Goal: Task Accomplishment & Management: Manage account settings

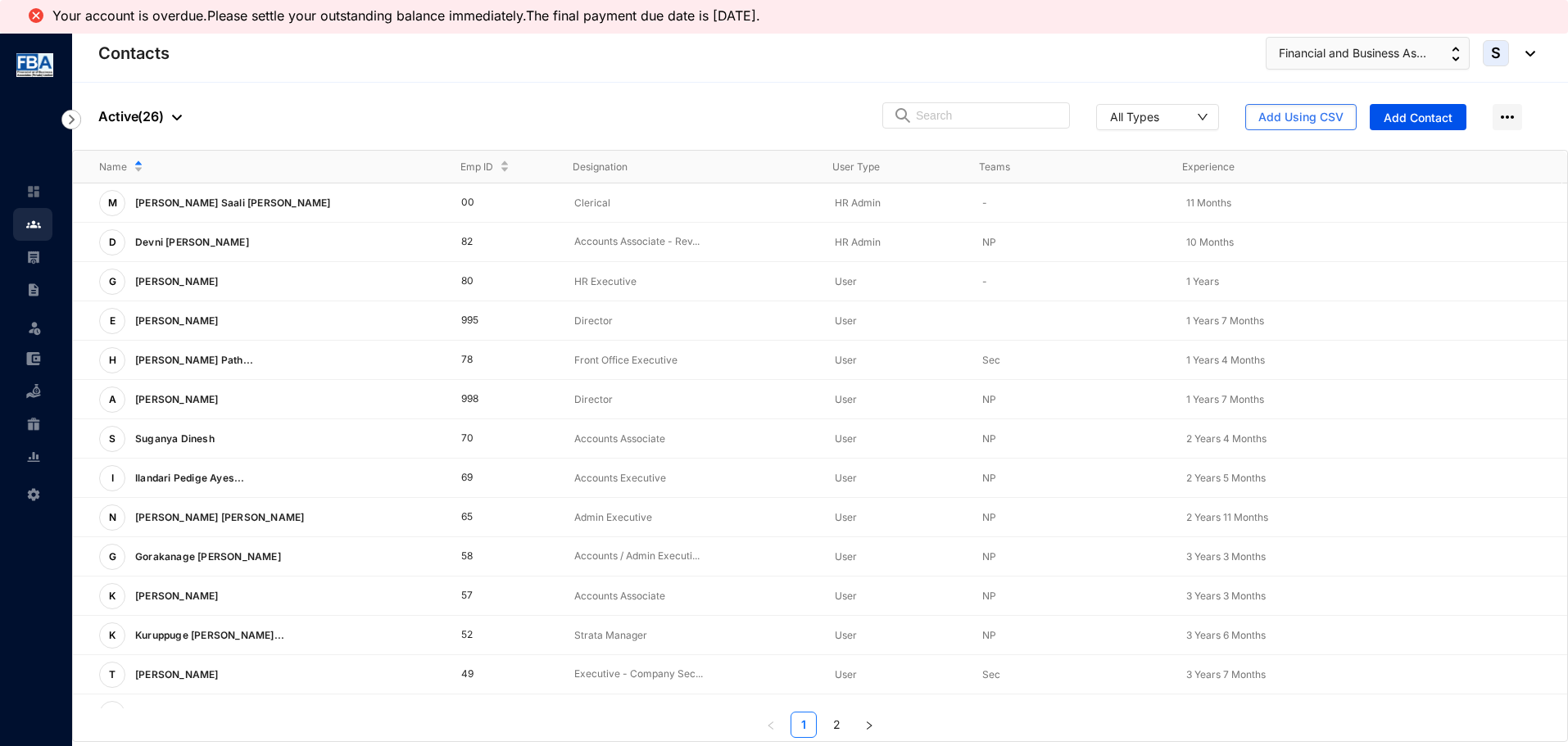
click at [63, 123] on img at bounding box center [72, 120] width 20 height 20
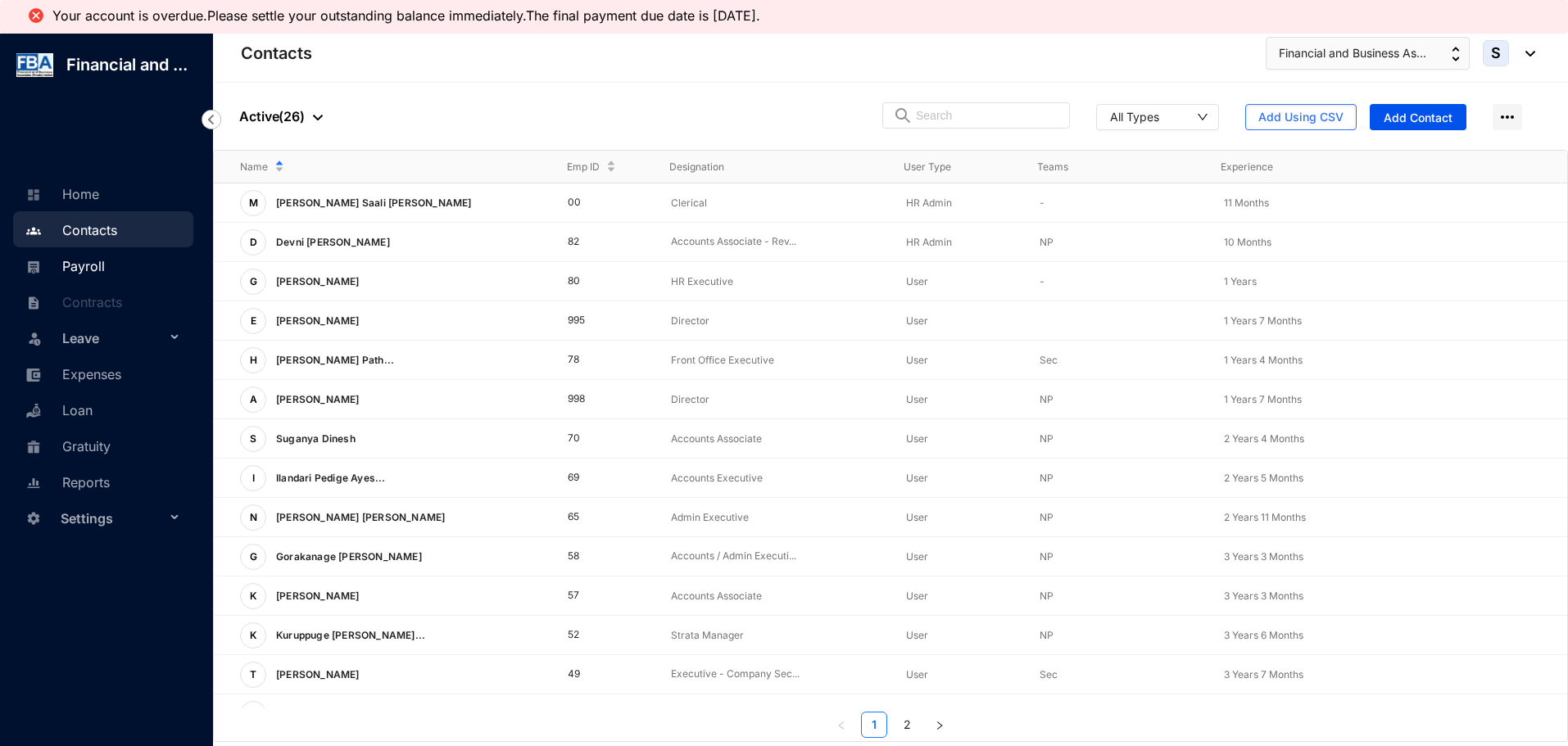
click at [70, 266] on link "Payroll" at bounding box center [63, 266] width 83 height 16
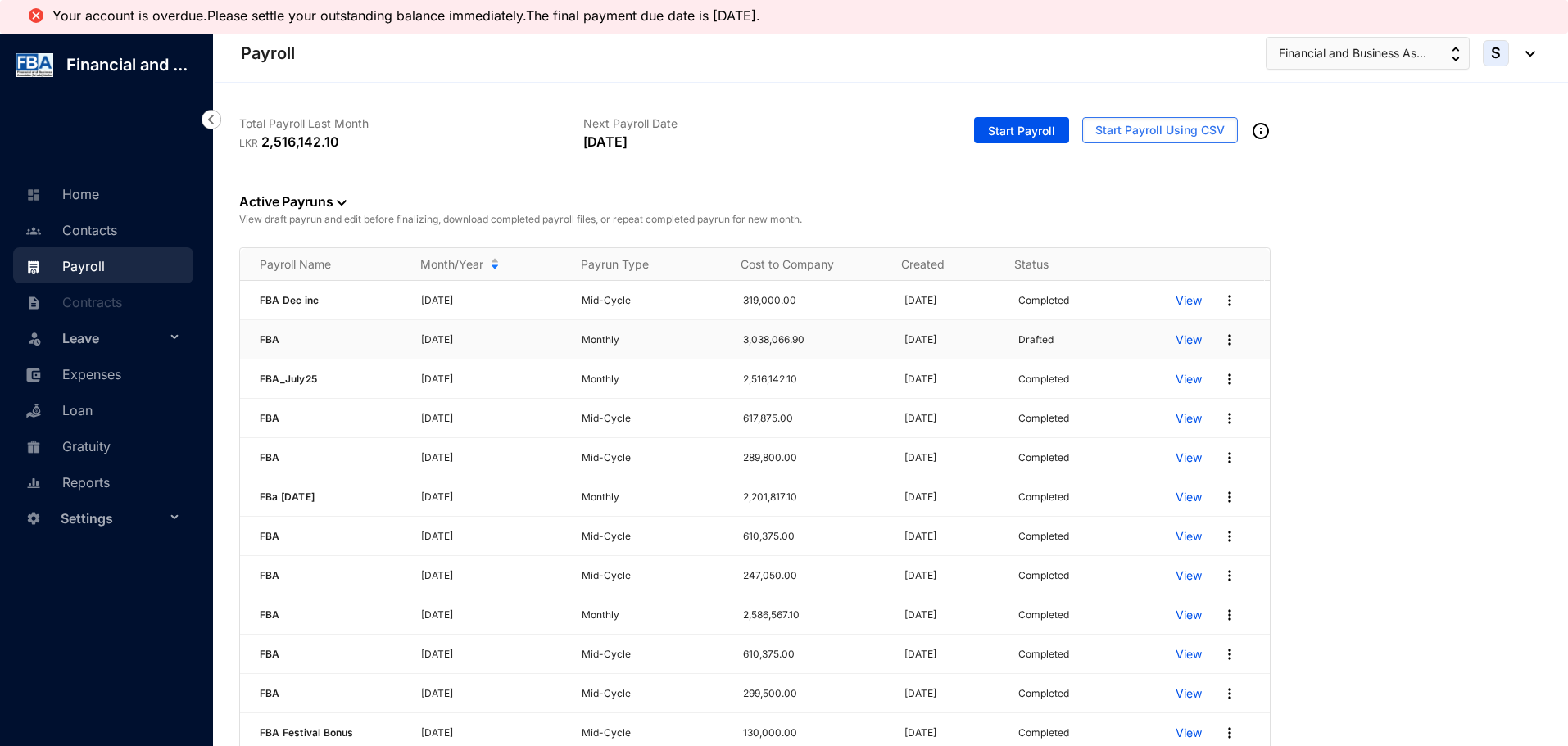
click at [1221, 342] on img at bounding box center [1229, 340] width 16 height 16
click at [1112, 378] on p "Delete" at bounding box center [1155, 373] width 115 height 28
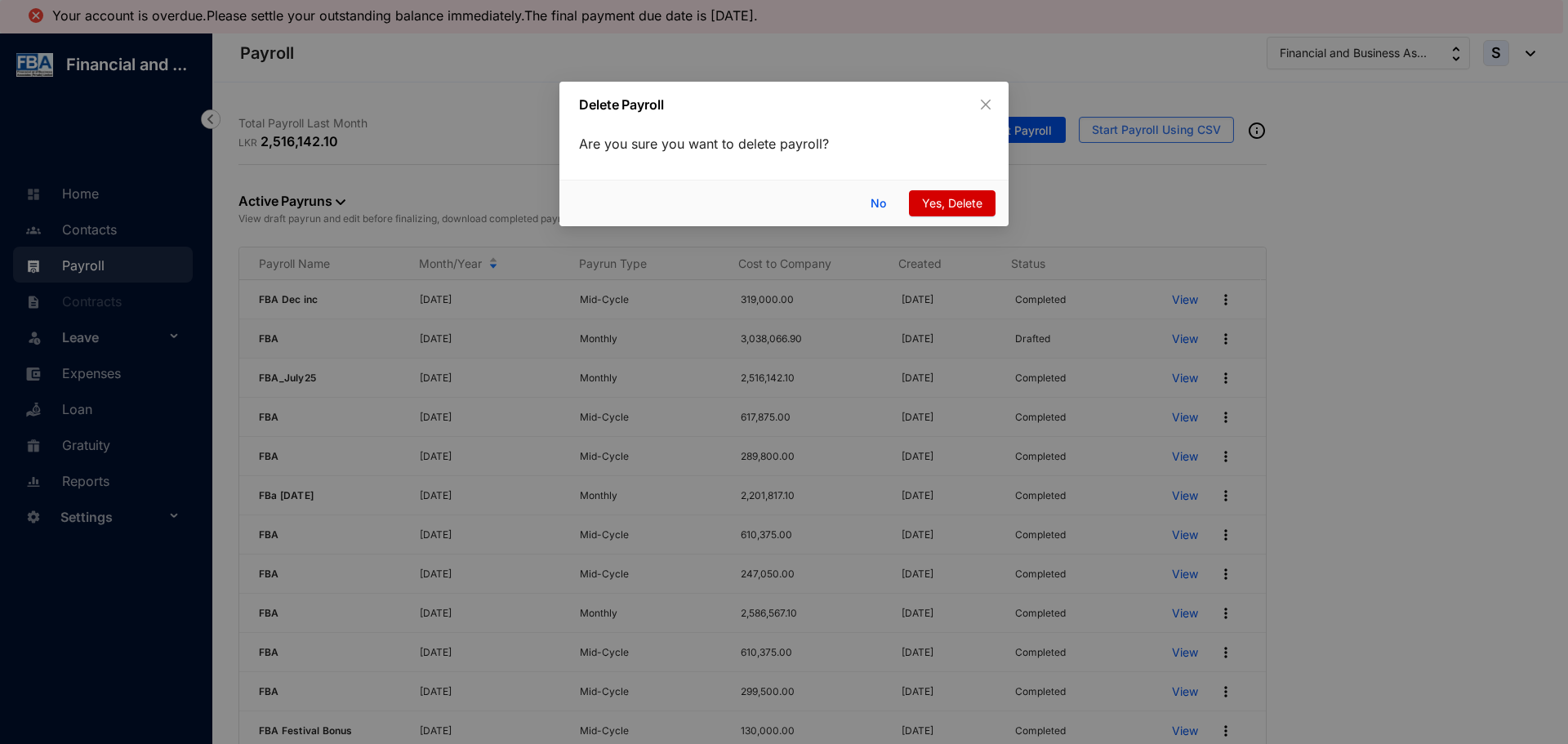
click at [954, 205] on span "Yes, Delete" at bounding box center [952, 203] width 61 height 18
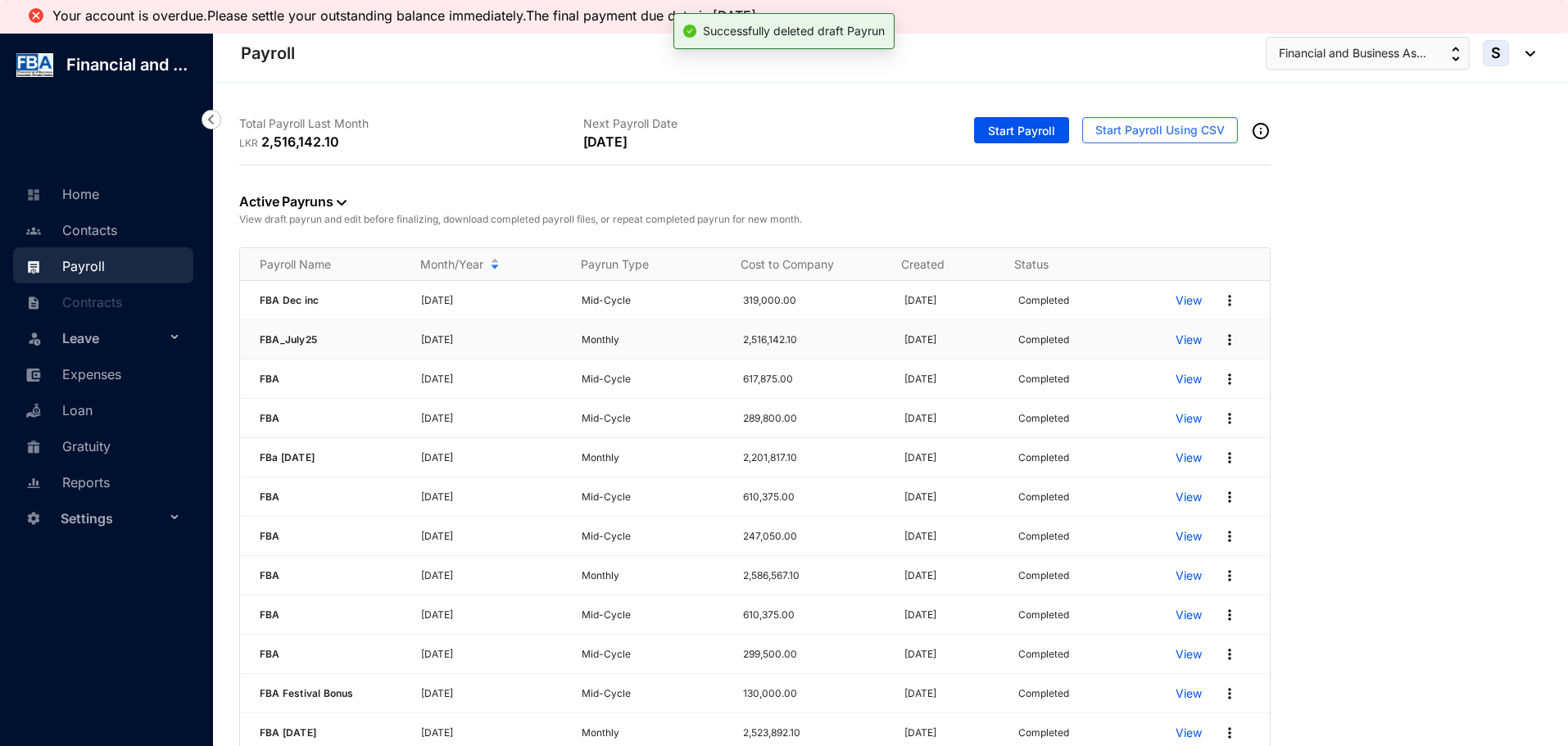
click at [1222, 341] on img at bounding box center [1229, 340] width 16 height 16
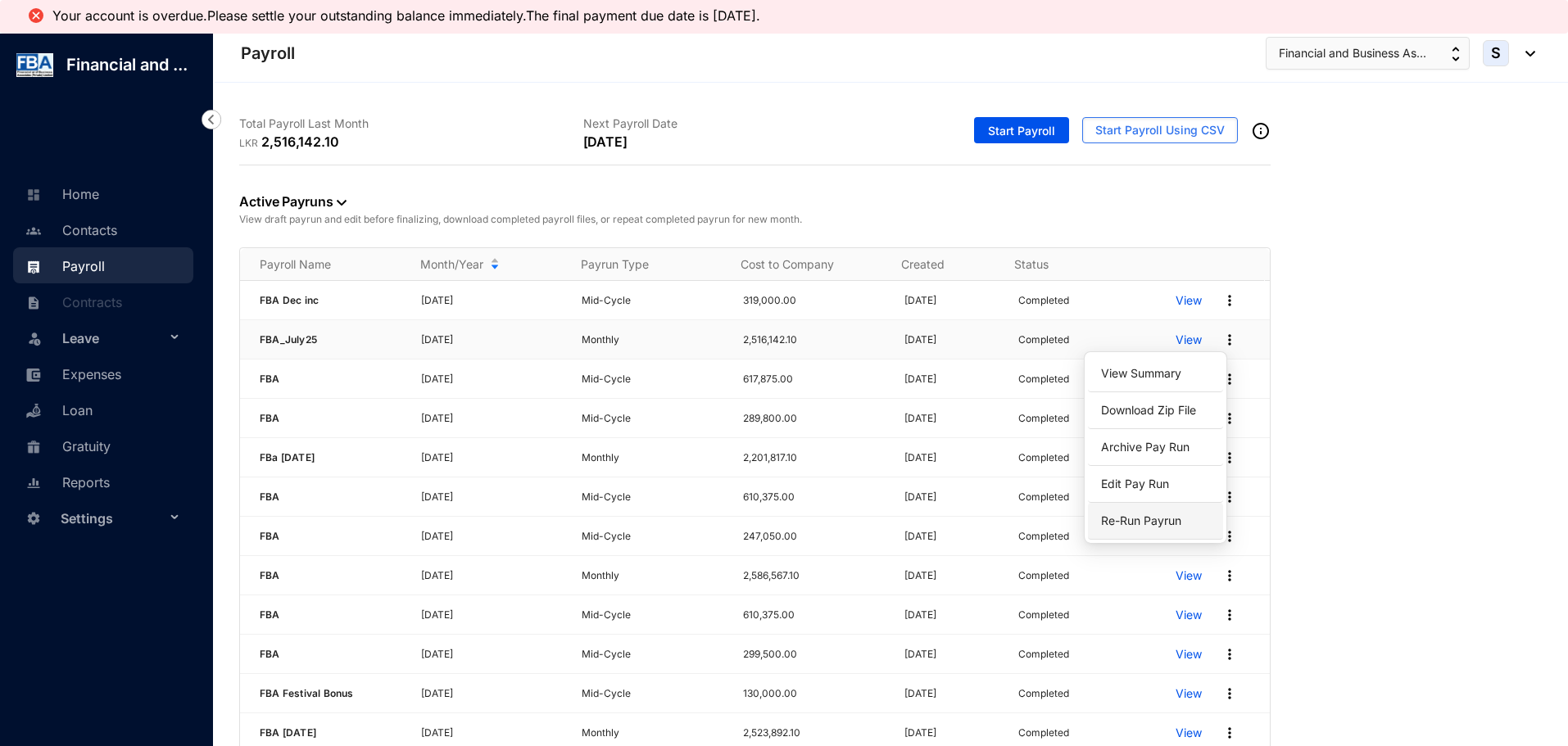
click at [1122, 515] on span "Re-Run Payrun" at bounding box center [1140, 520] width 81 height 14
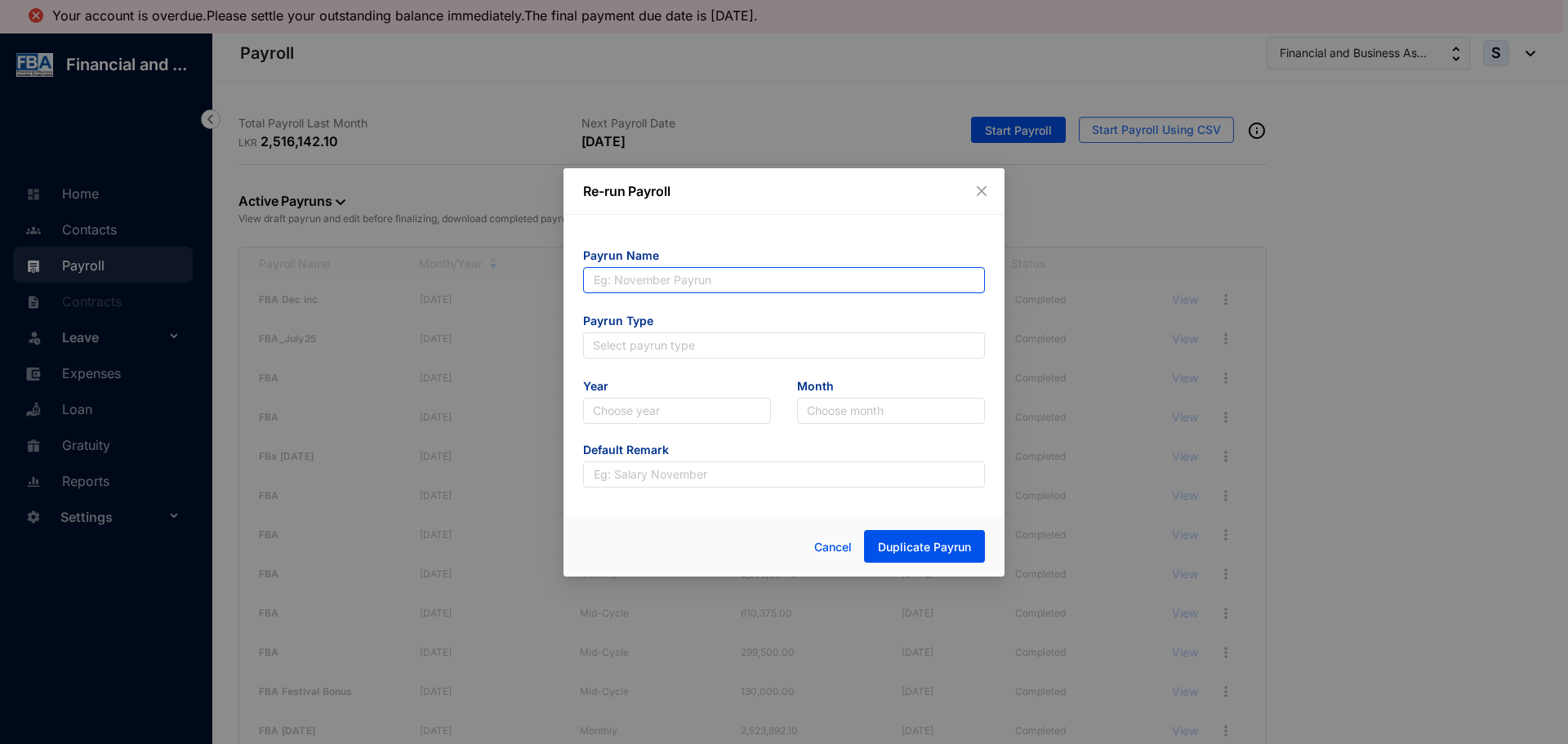
click at [648, 282] on input "text" at bounding box center [784, 280] width 402 height 26
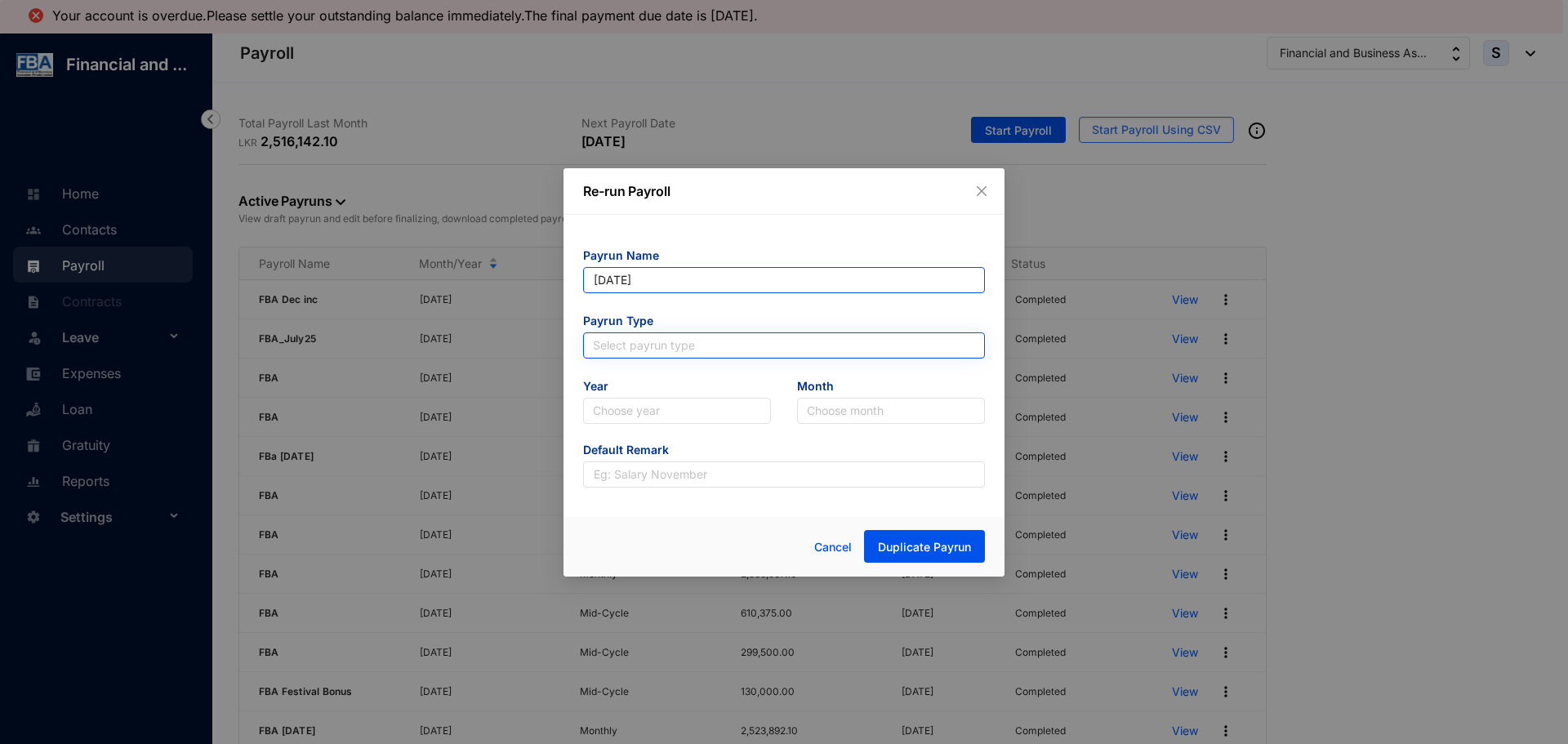
type input "[DATE]"
click at [609, 349] on input "search" at bounding box center [783, 345] width 382 height 24
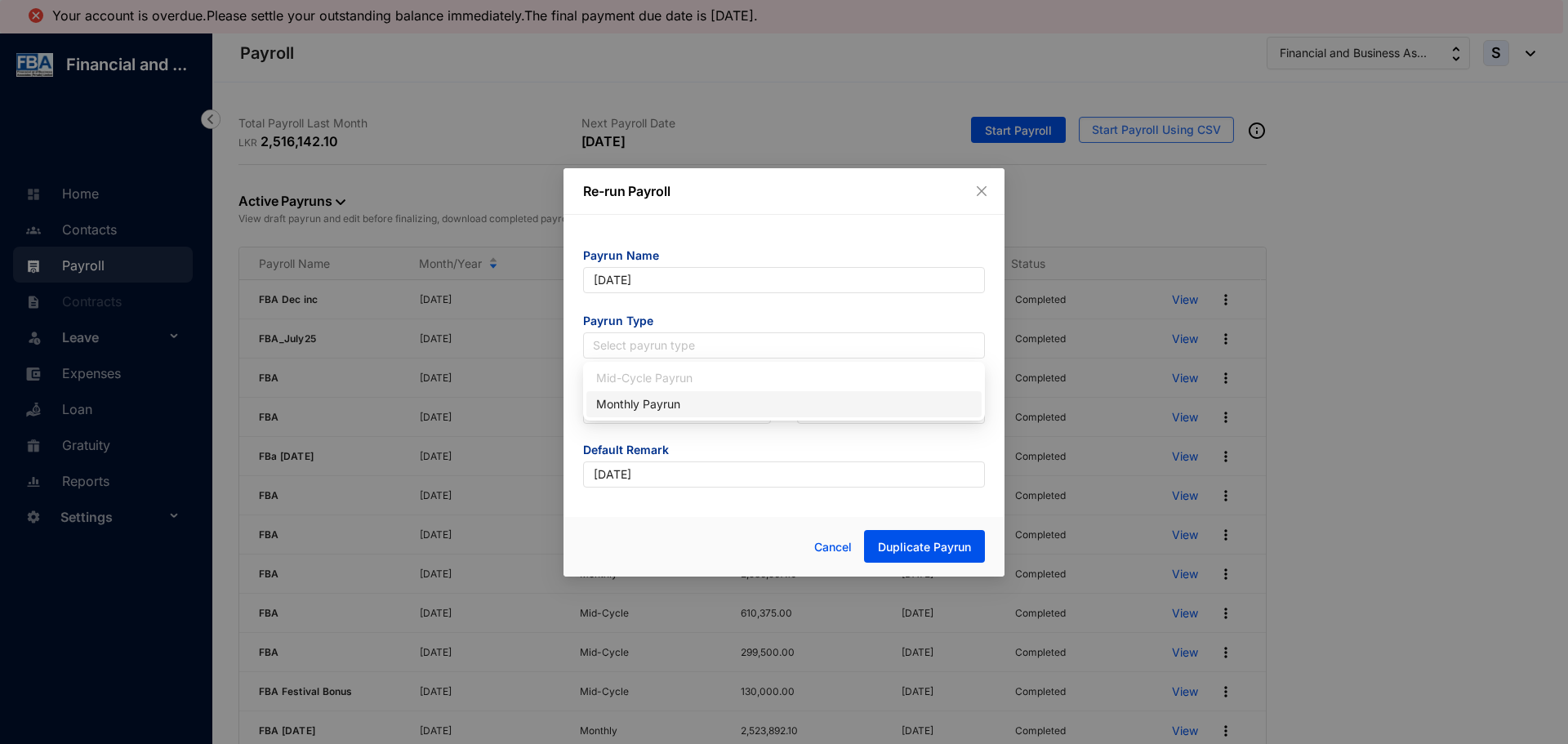
click at [605, 406] on div "Monthly Payrun" at bounding box center [784, 405] width 376 height 18
click at [607, 413] on input "search" at bounding box center [677, 410] width 168 height 24
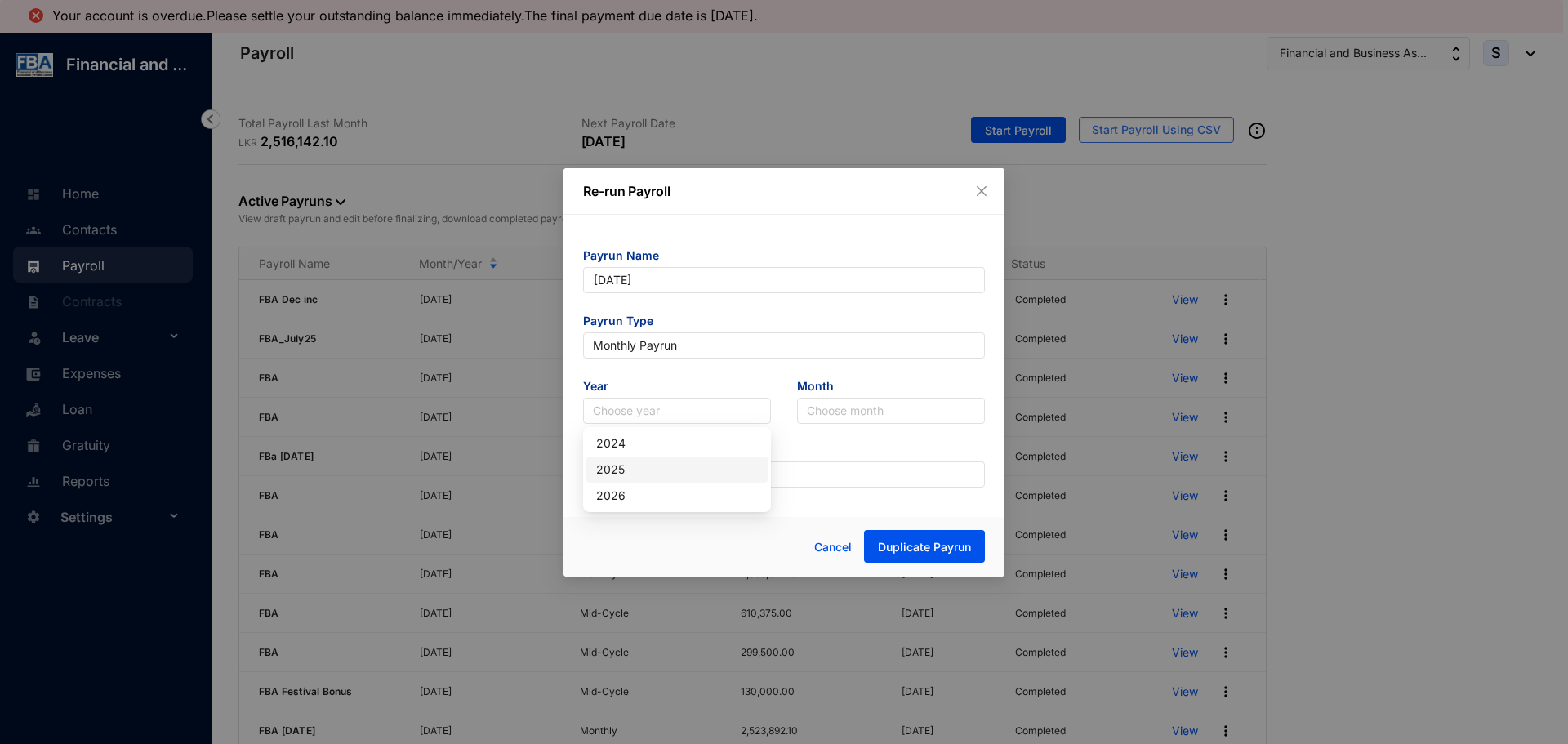
click at [609, 470] on div "2025" at bounding box center [677, 470] width 162 height 18
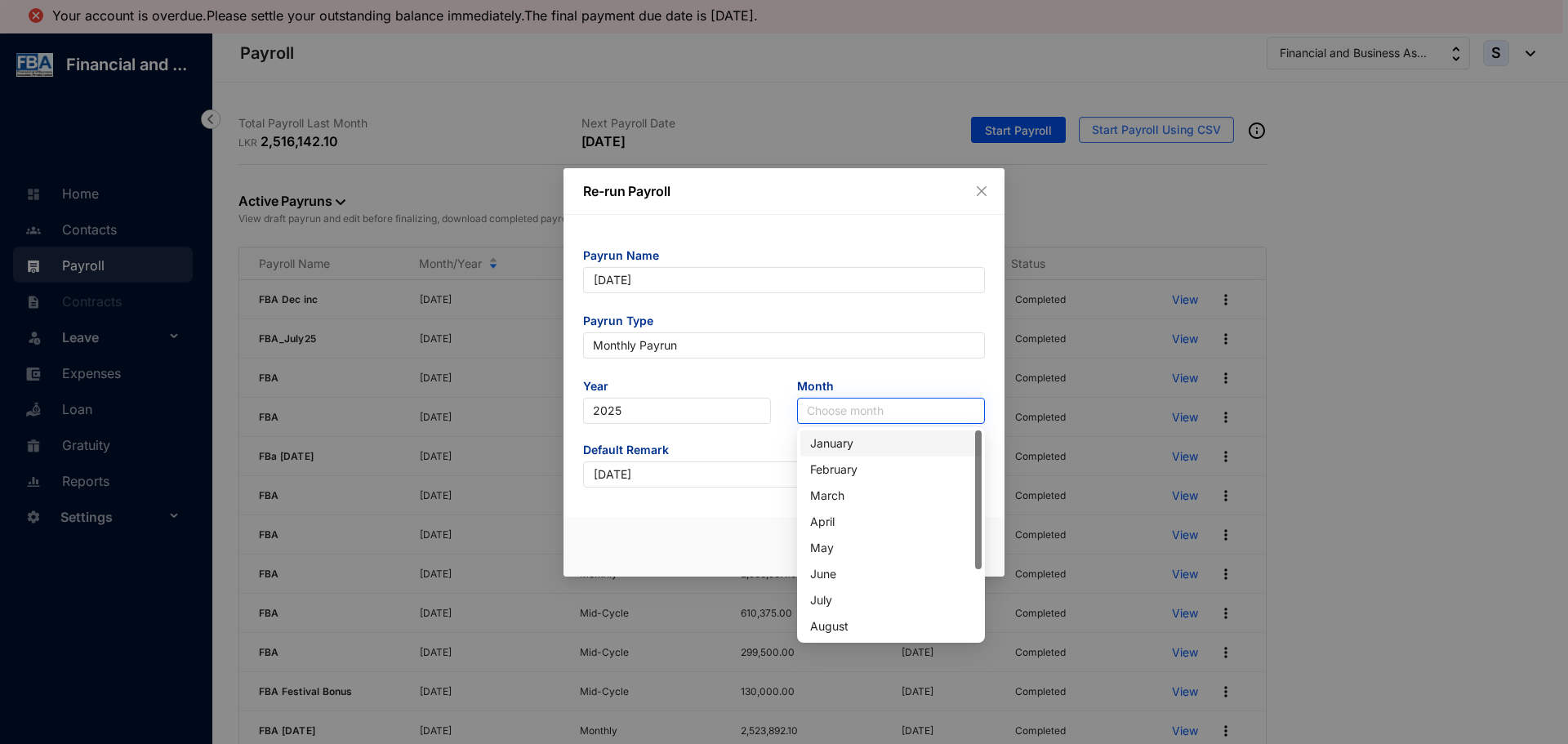
click at [798, 423] on div "Choose month" at bounding box center [891, 410] width 188 height 26
click at [826, 622] on div "August" at bounding box center [891, 627] width 162 height 18
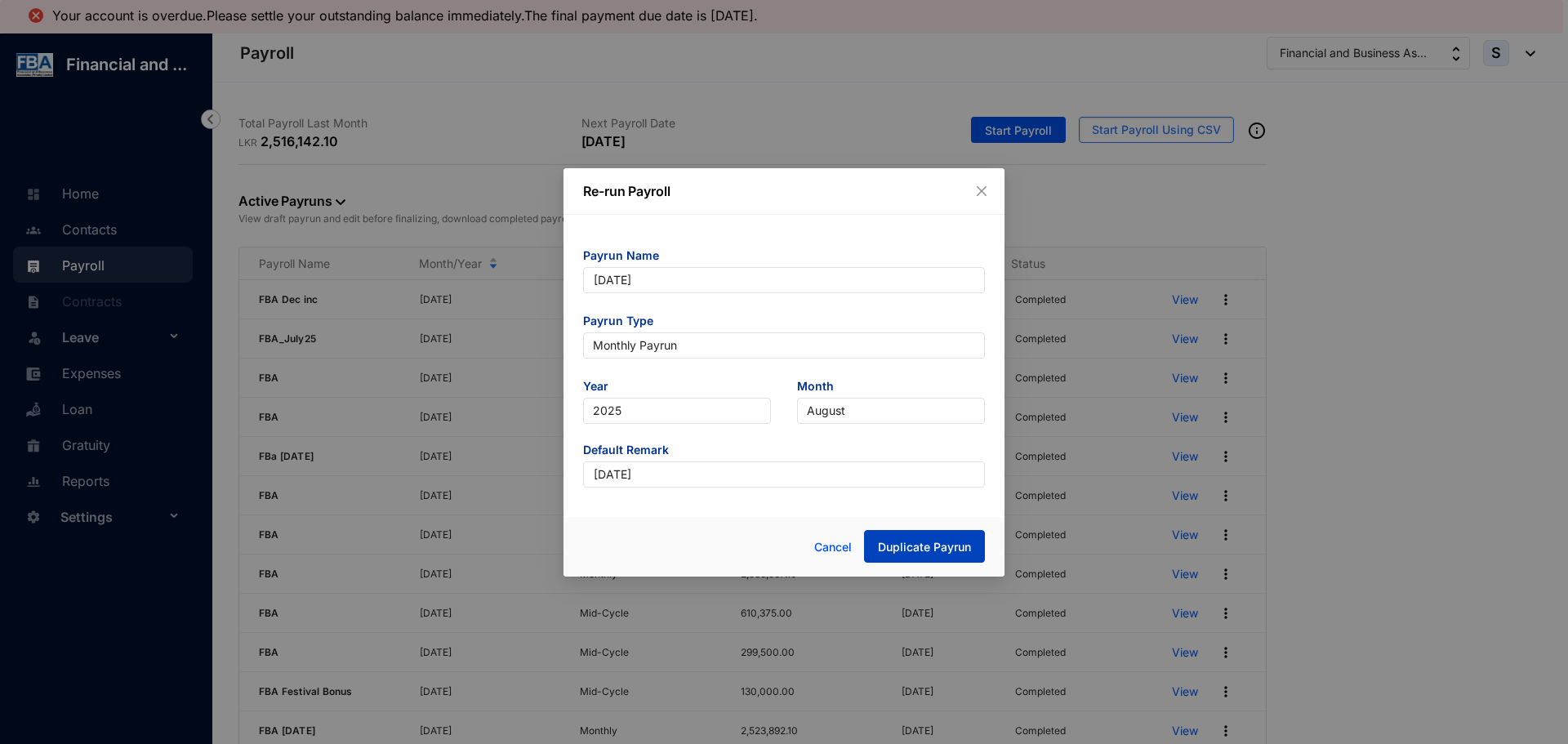
click at [888, 545] on span "Duplicate Payrun" at bounding box center [924, 547] width 93 height 16
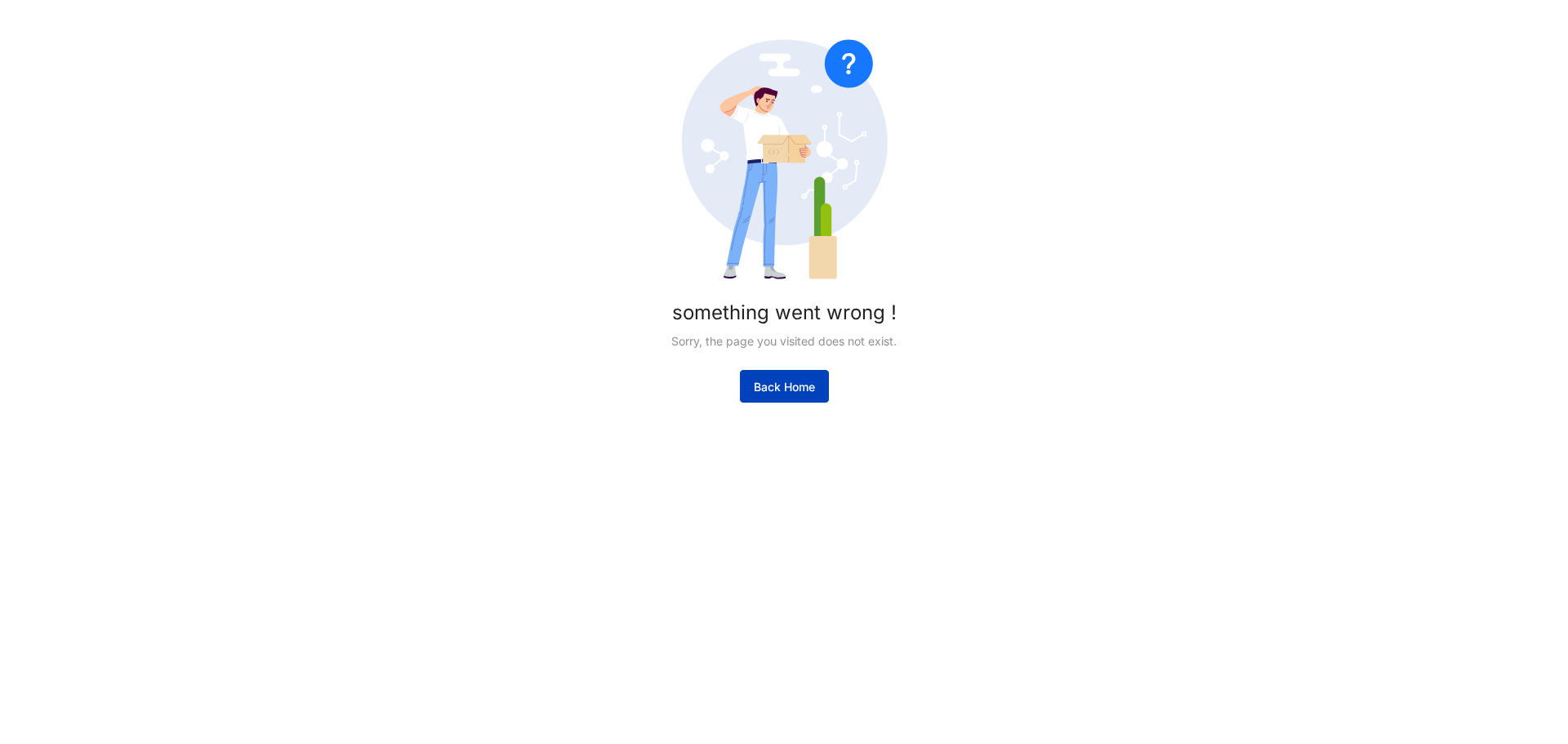
click at [757, 378] on button "Back Home" at bounding box center [784, 386] width 89 height 33
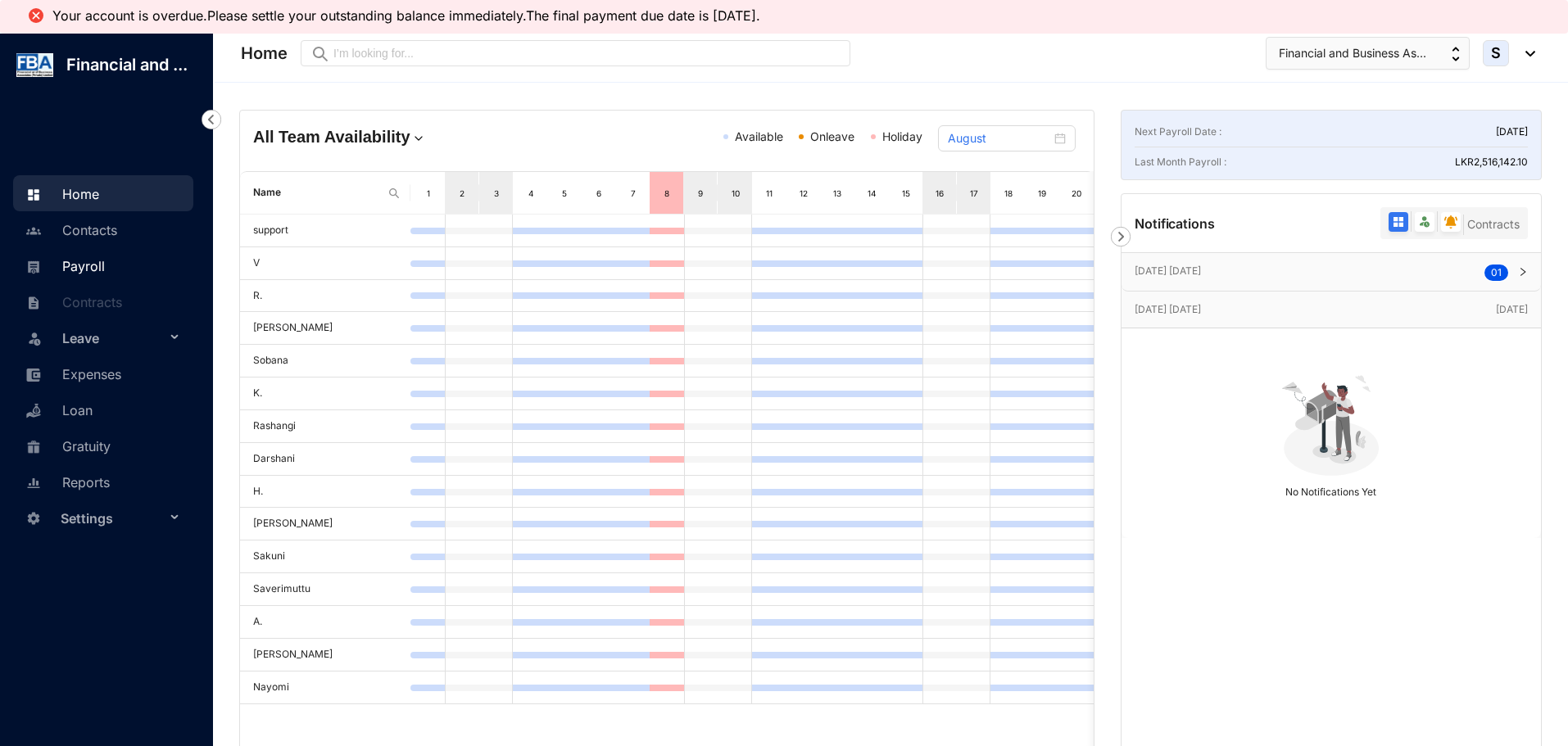
drag, startPoint x: 76, startPoint y: 258, endPoint x: 77, endPoint y: 249, distance: 9.1
click at [76, 258] on link "Payroll" at bounding box center [63, 266] width 83 height 16
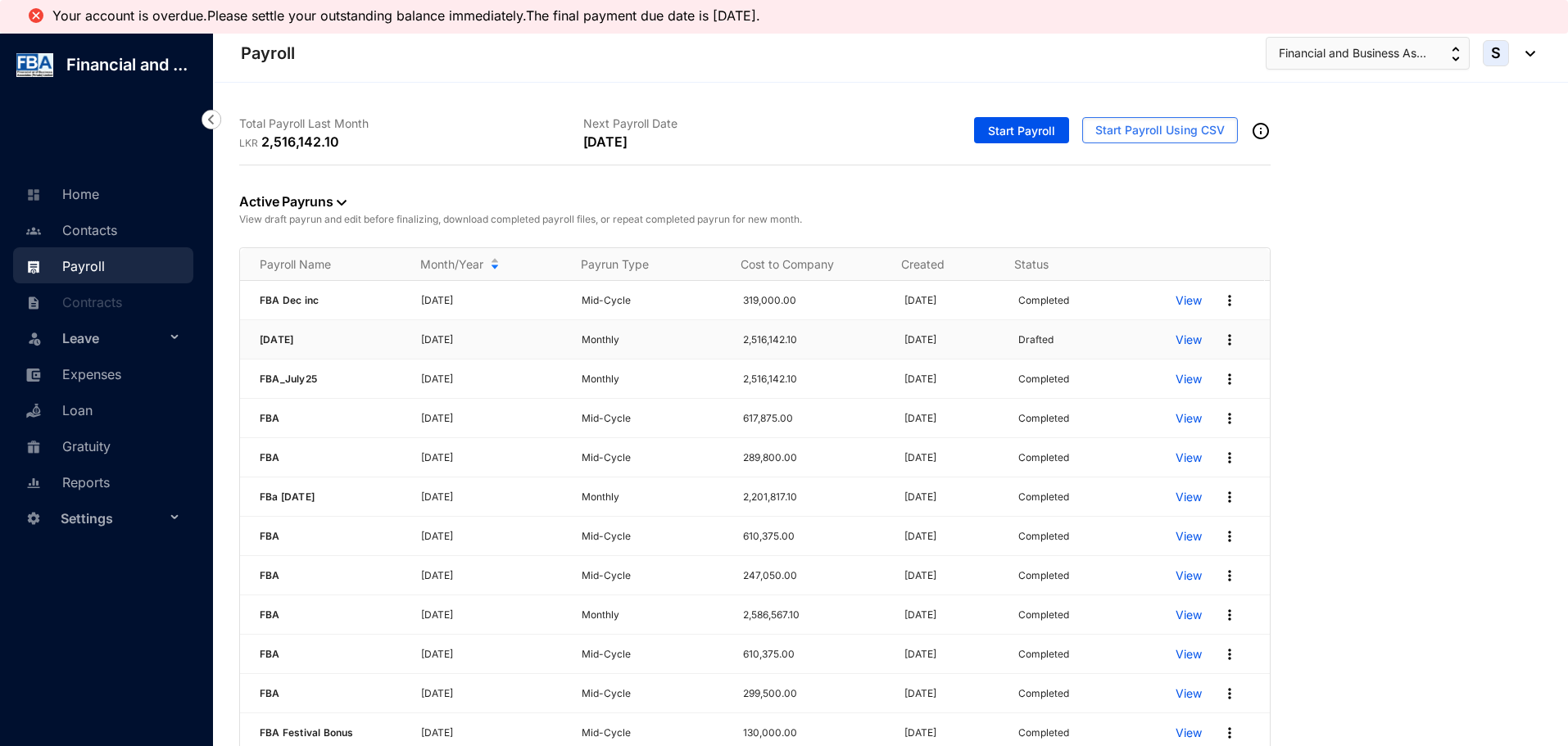
click at [1175, 340] on p "View" at bounding box center [1188, 340] width 26 height 16
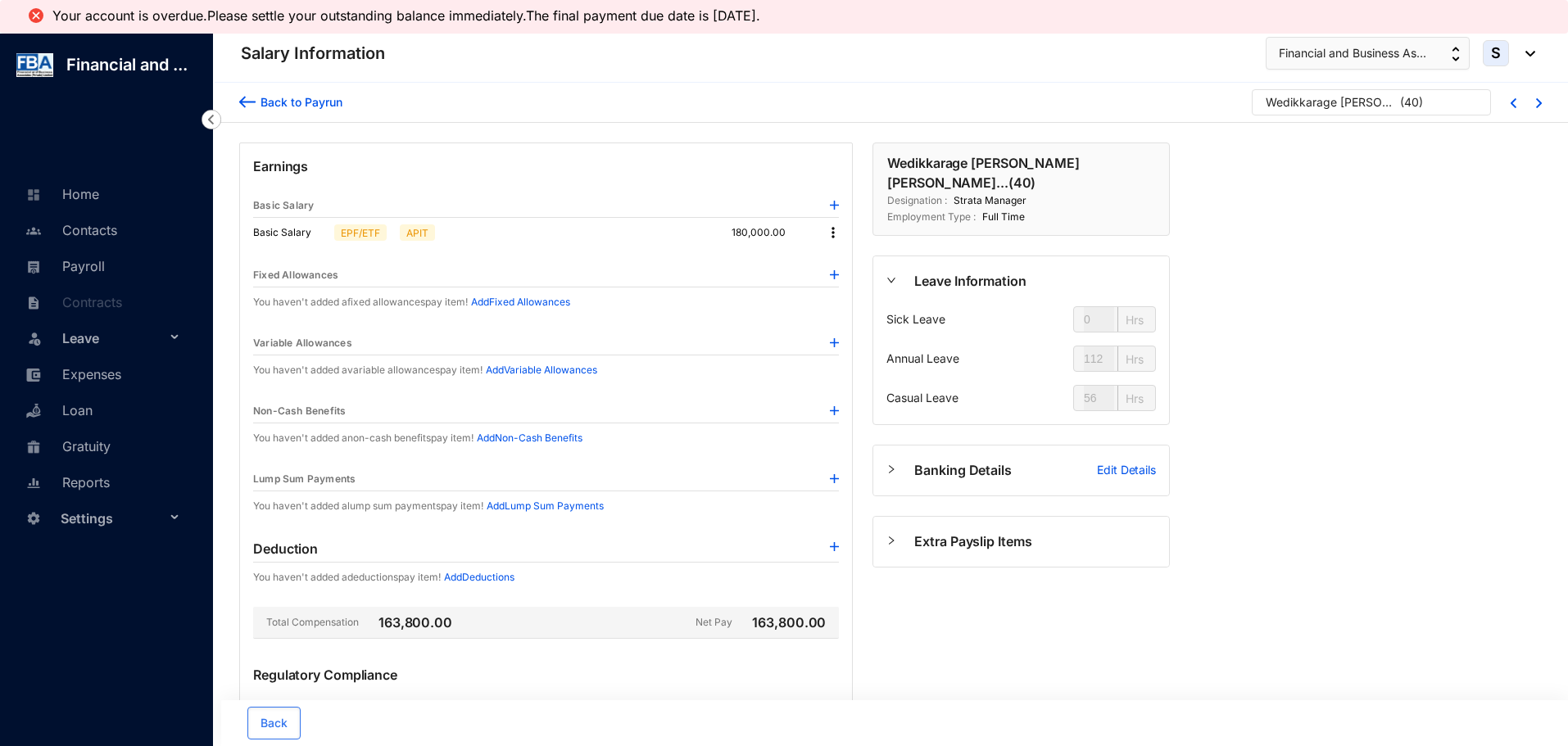
click at [835, 232] on img at bounding box center [832, 233] width 16 height 16
click at [846, 263] on span "Edit" at bounding box center [848, 261] width 21 height 18
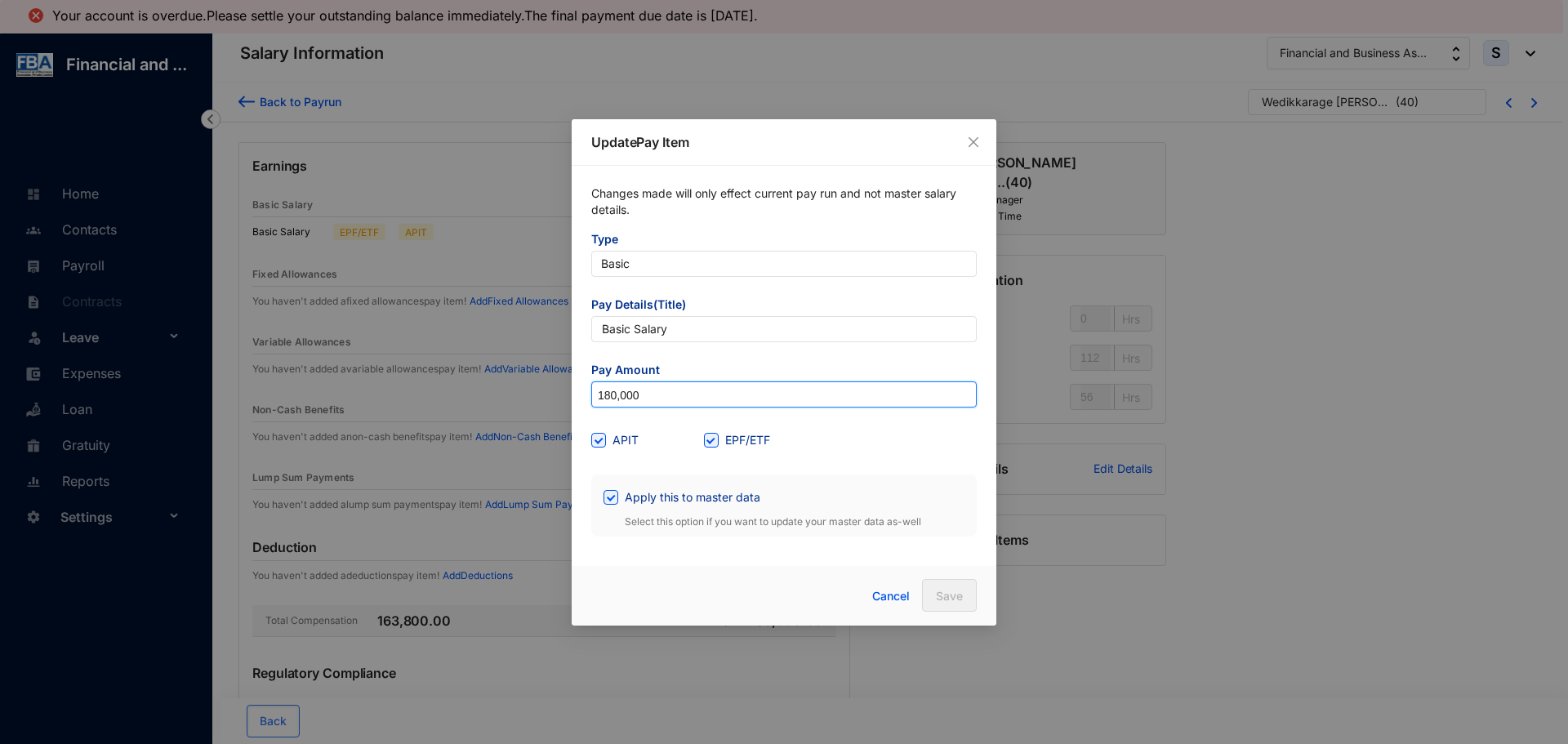
drag, startPoint x: 639, startPoint y: 391, endPoint x: 307, endPoint y: 390, distance: 332.0
click at [307, 390] on div "Update Pay Item Changes made will only effect current pay run and not master sa…" at bounding box center [784, 372] width 1568 height 744
click at [751, 400] on input "180,000" at bounding box center [784, 395] width 384 height 26
type input "1"
type input "298,956"
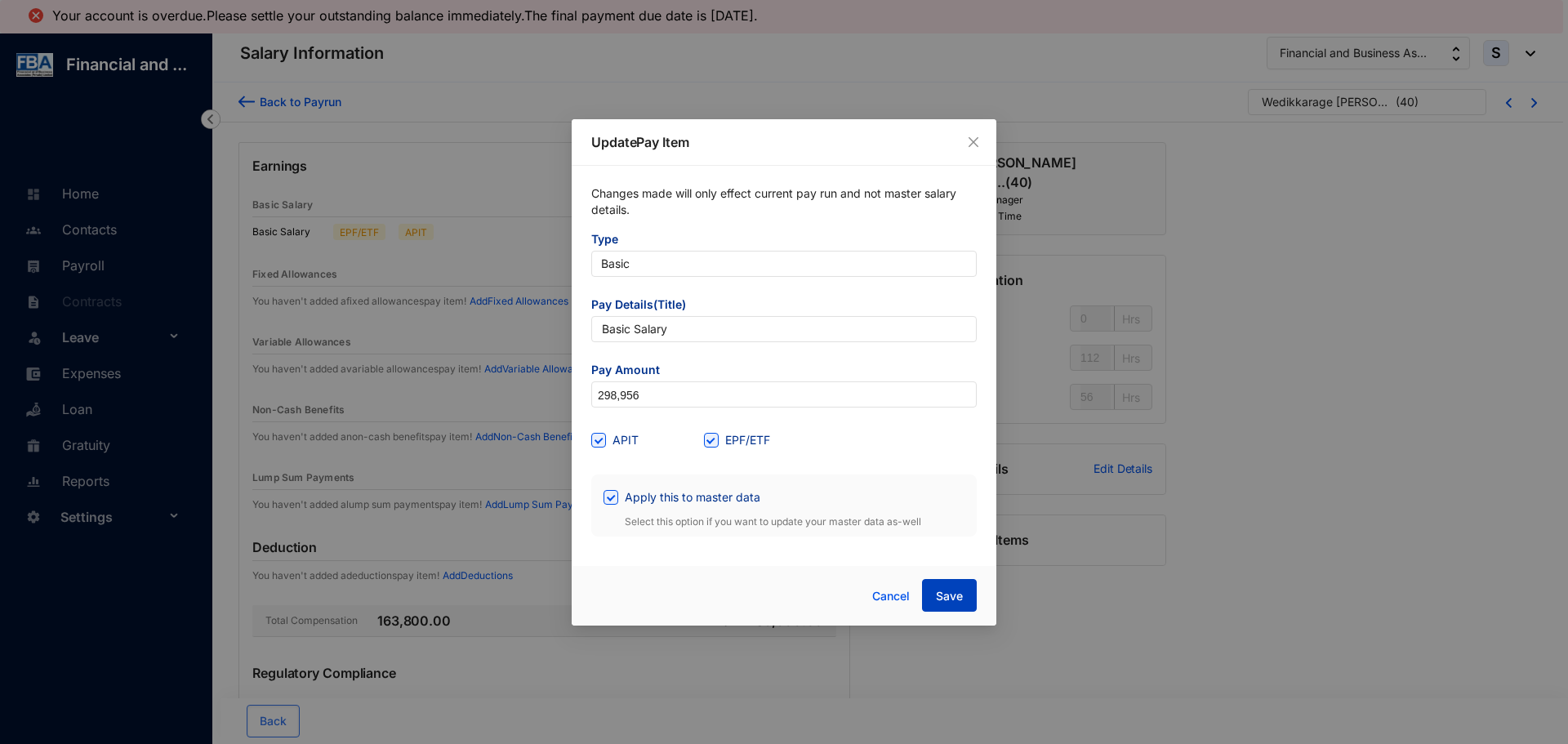
click at [938, 600] on span "Save" at bounding box center [949, 596] width 27 height 16
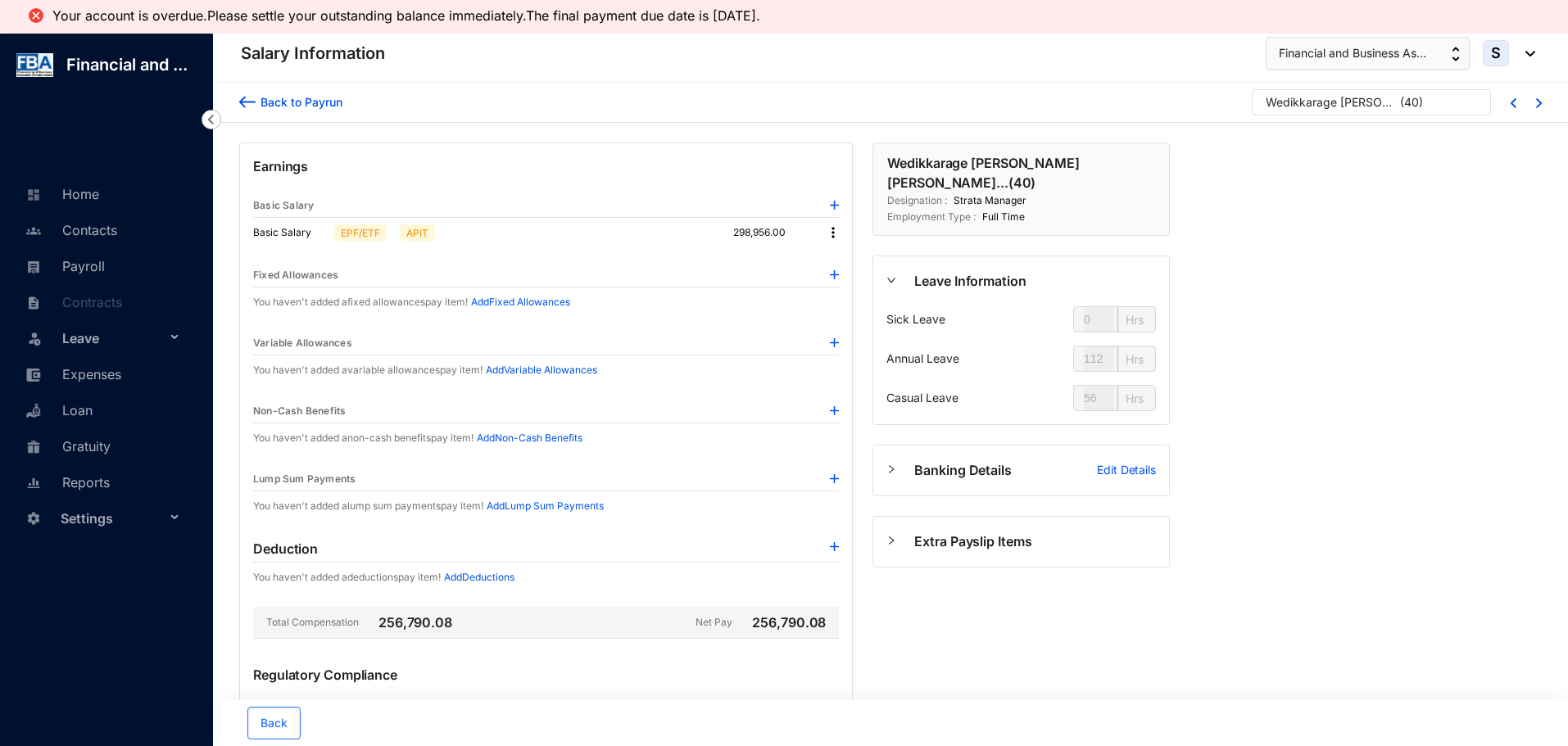
click at [284, 106] on div "Back to Payrun" at bounding box center [299, 101] width 87 height 17
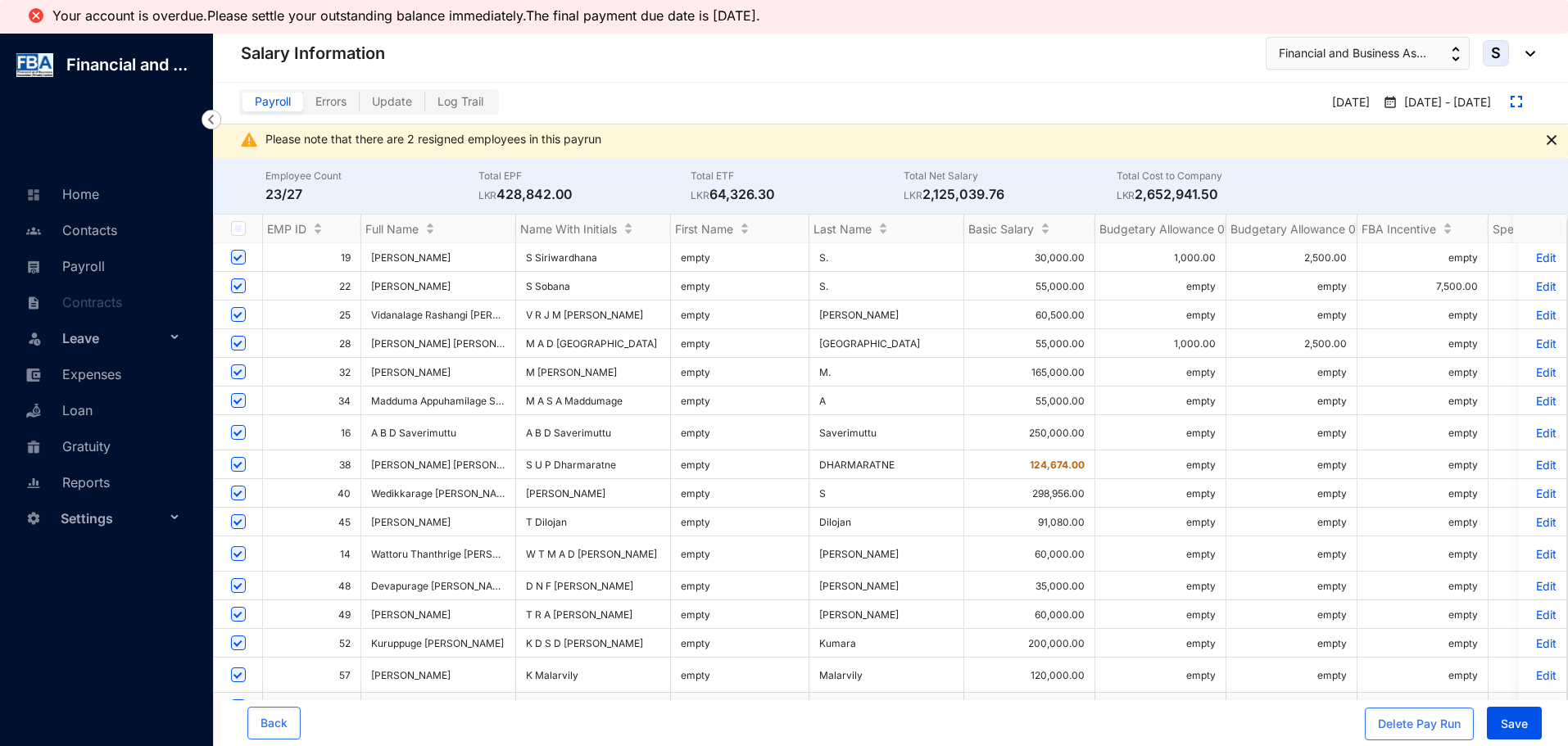
click at [1527, 458] on p "Edit" at bounding box center [1542, 464] width 29 height 14
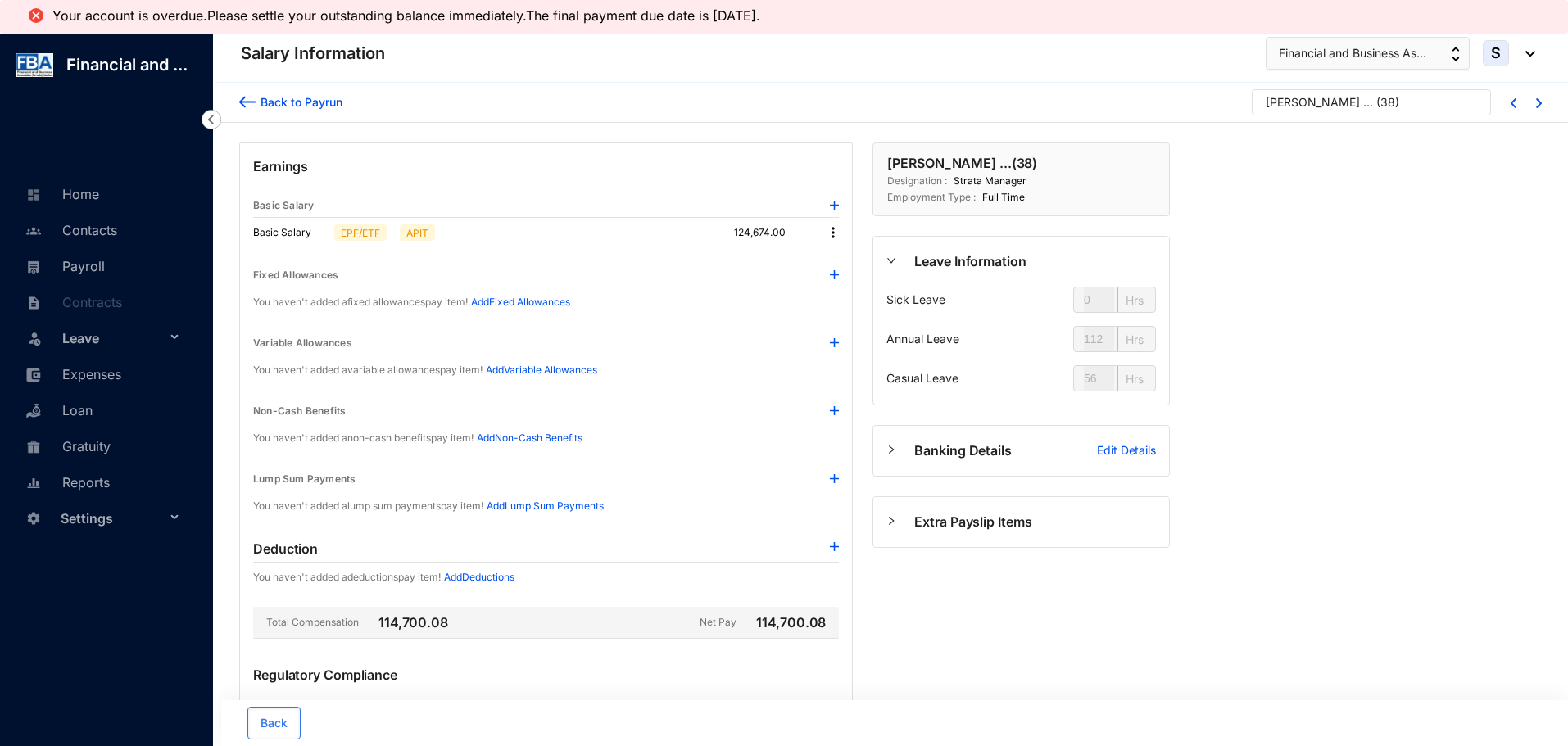
click at [842, 225] on div "Earnings Basic Salary Basic Salary EPF/ETF APIT 124,674.00 Fixed Allowances You…" at bounding box center [545, 502] width 613 height 720
click at [830, 230] on img at bounding box center [832, 233] width 16 height 16
click at [874, 267] on div "Leave Information" at bounding box center [1021, 261] width 295 height 50
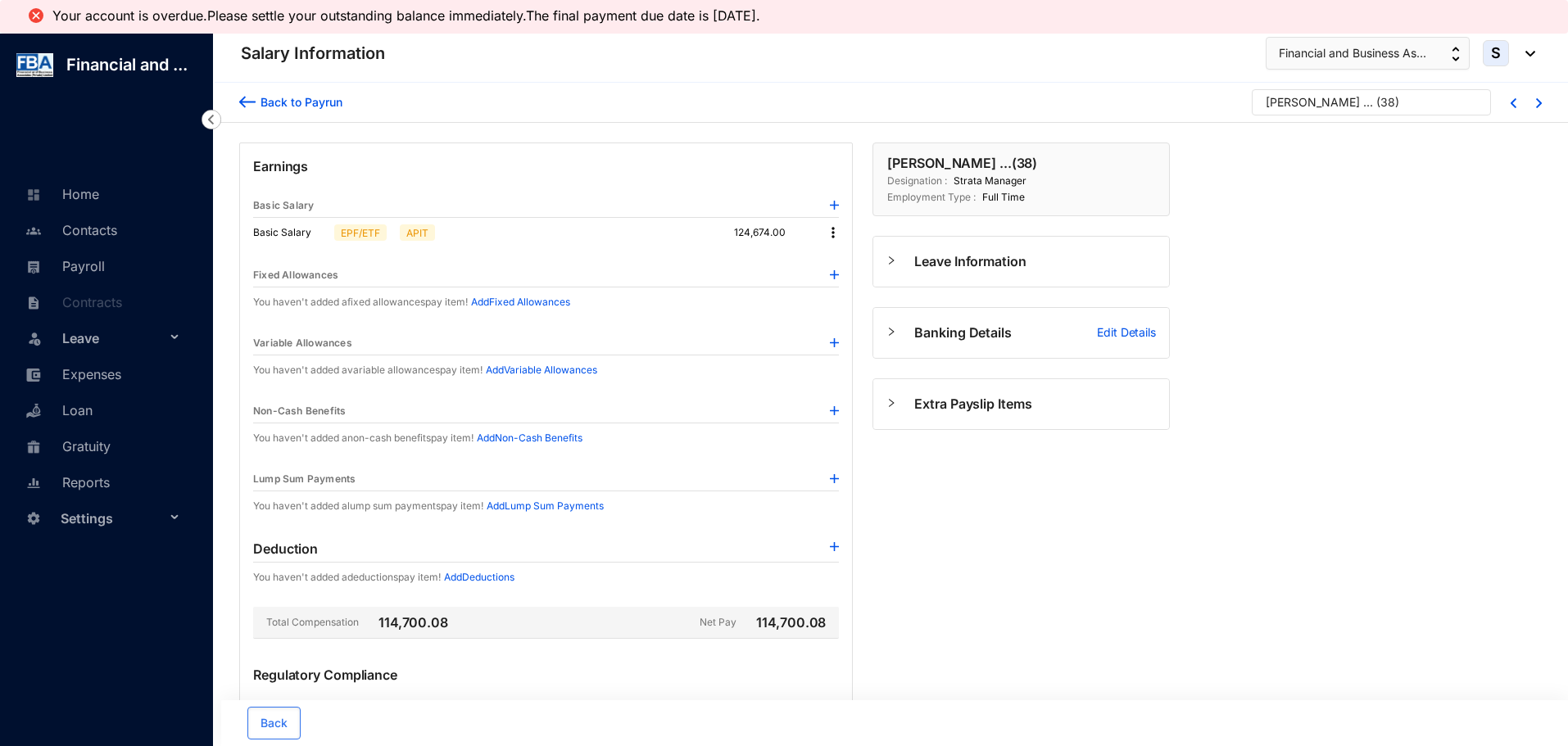
click at [832, 230] on img at bounding box center [832, 233] width 16 height 16
click at [837, 262] on li "Edit" at bounding box center [848, 260] width 40 height 26
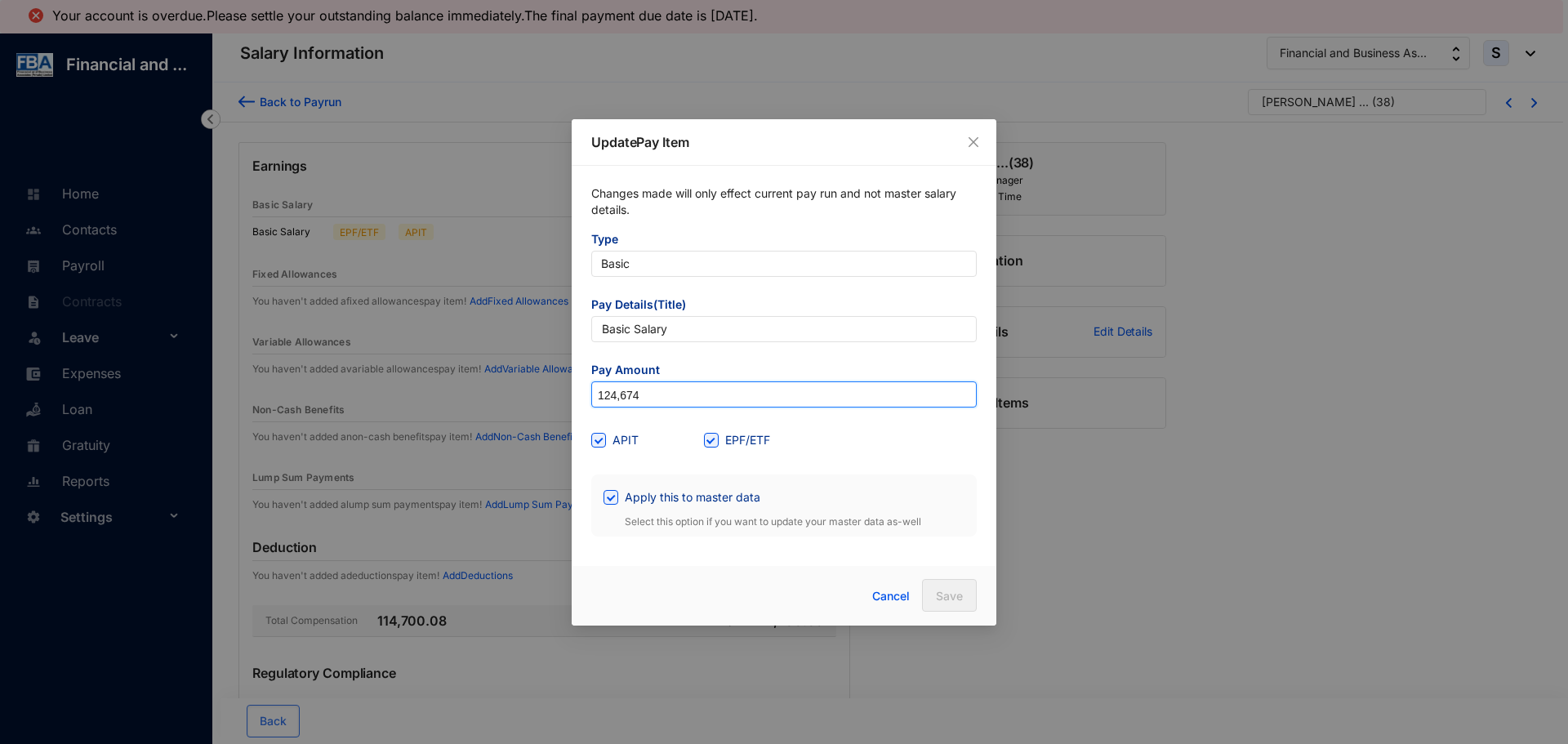
drag, startPoint x: 652, startPoint y: 387, endPoint x: 483, endPoint y: 406, distance: 170.1
click at [483, 406] on div "Update Pay Item Changes made will only effect current pay run and not master sa…" at bounding box center [784, 372] width 1568 height 744
type input "249,130"
click at [929, 586] on button "Save" at bounding box center [949, 595] width 55 height 33
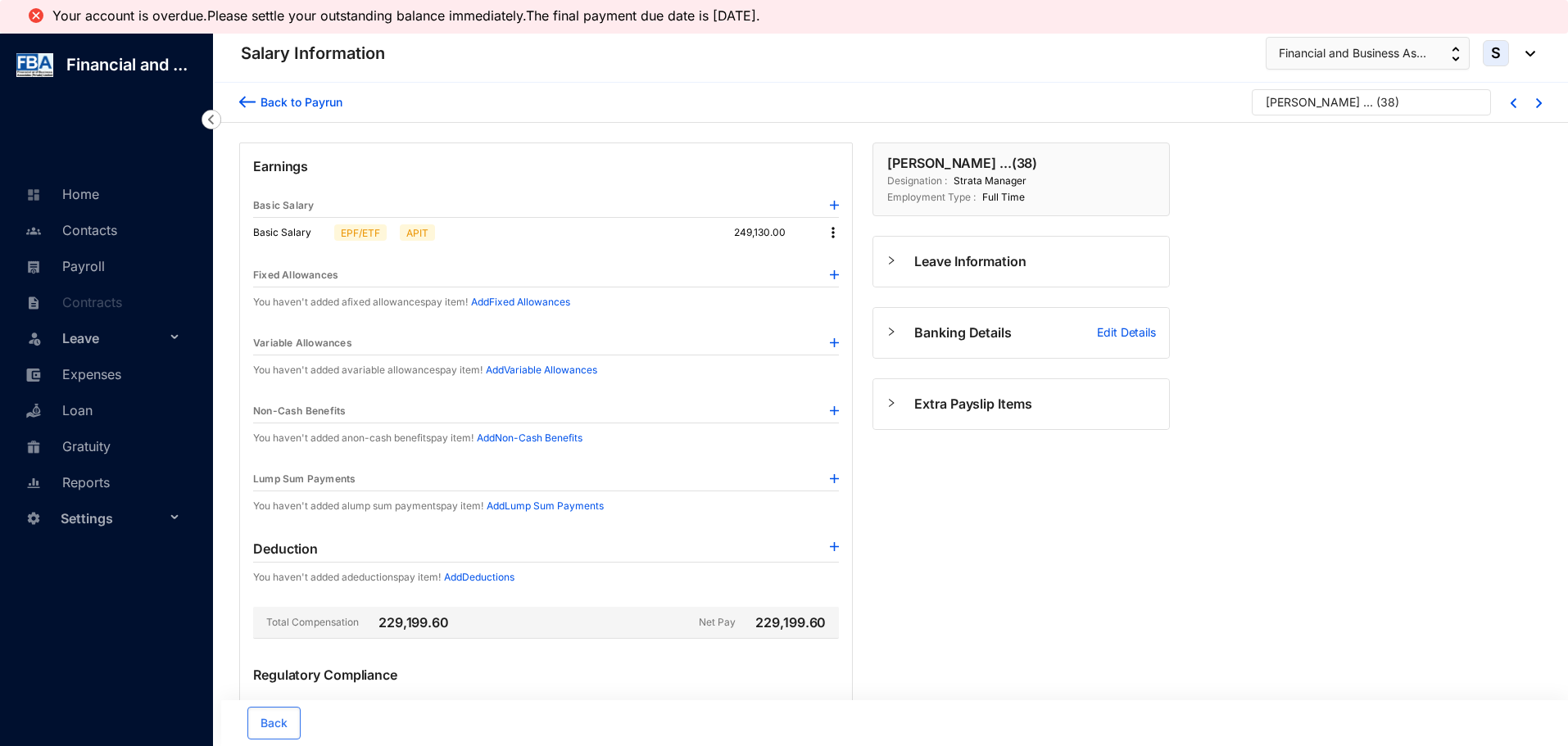
click at [244, 100] on img at bounding box center [247, 101] width 16 height 17
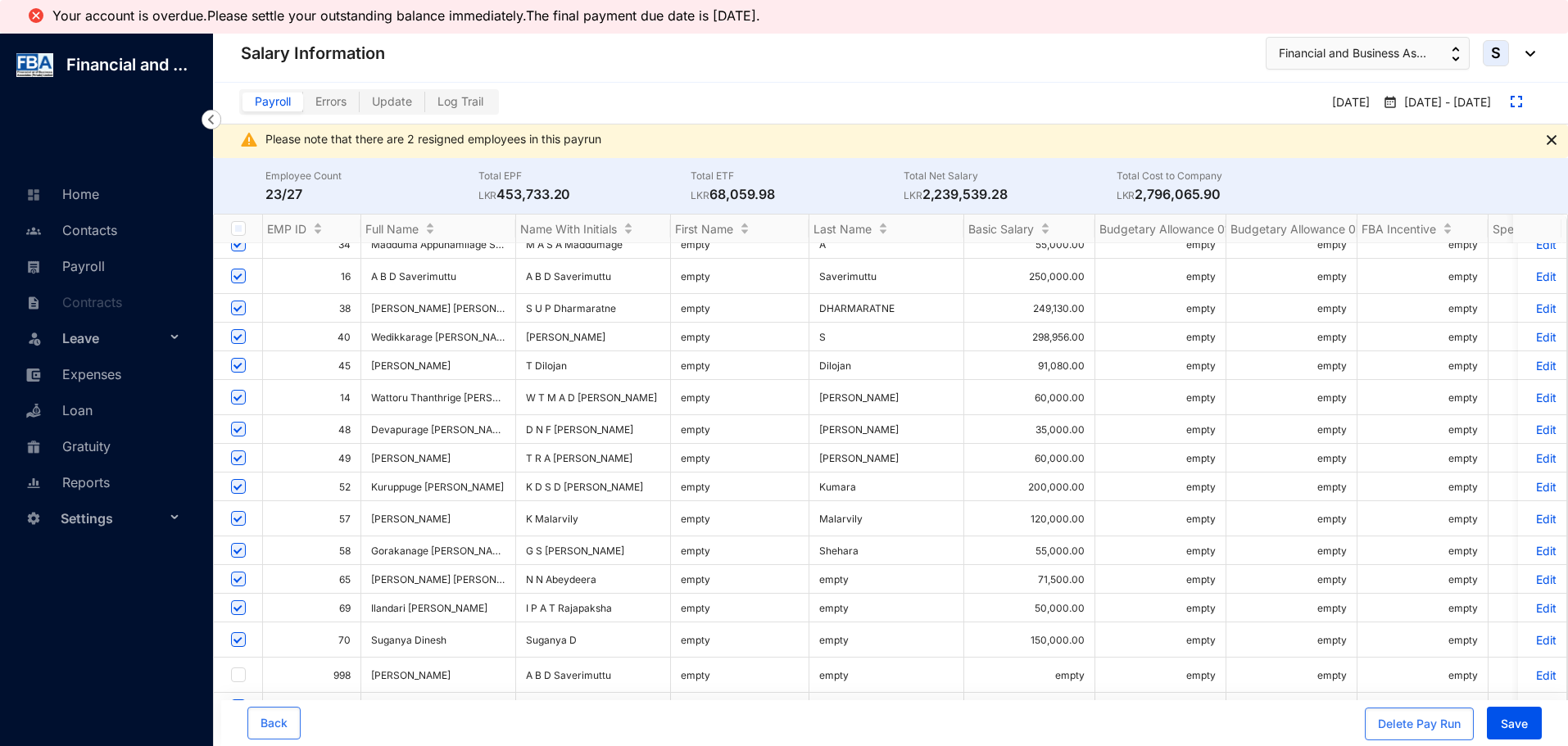
scroll to position [164, 0]
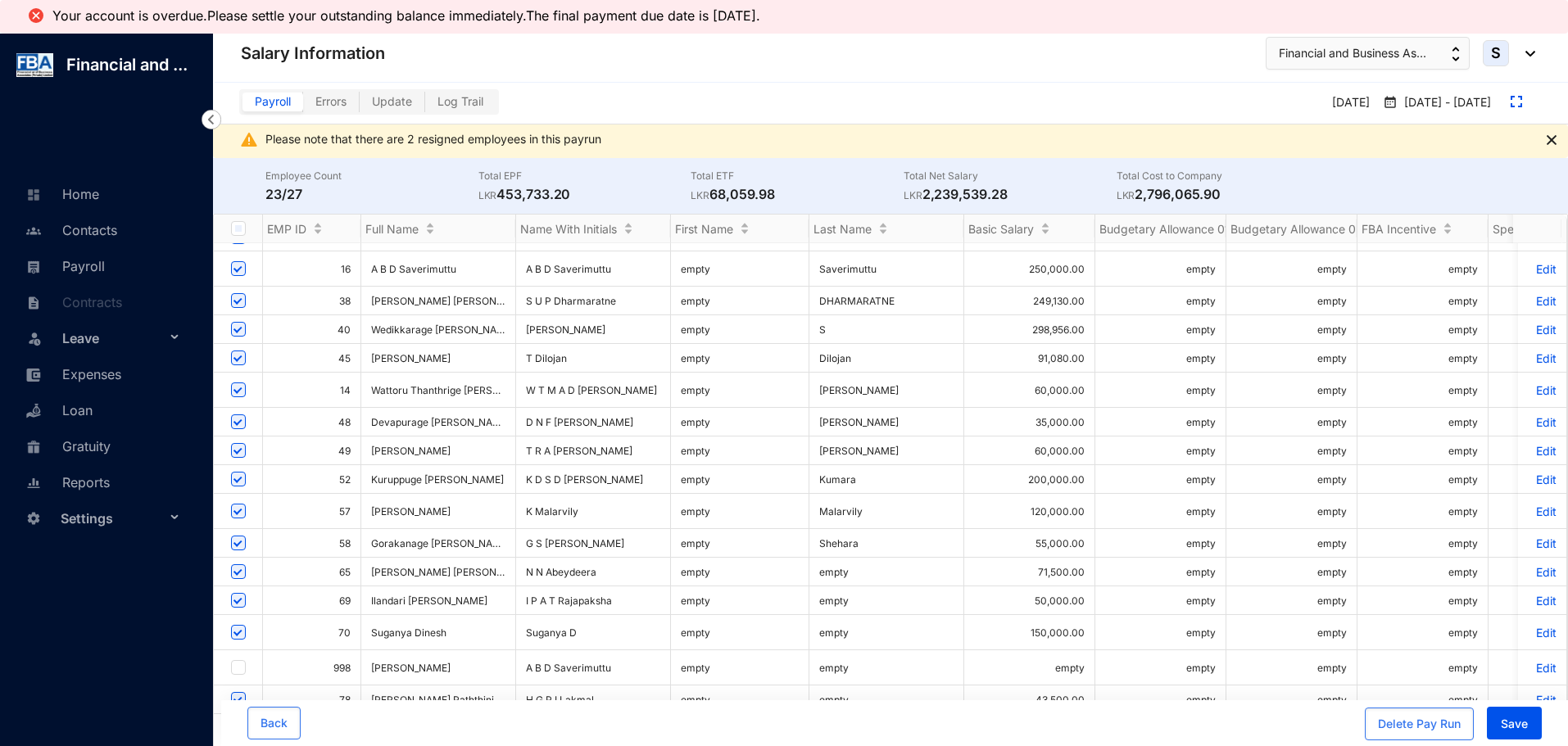
click at [1539, 594] on p "Edit" at bounding box center [1542, 600] width 29 height 14
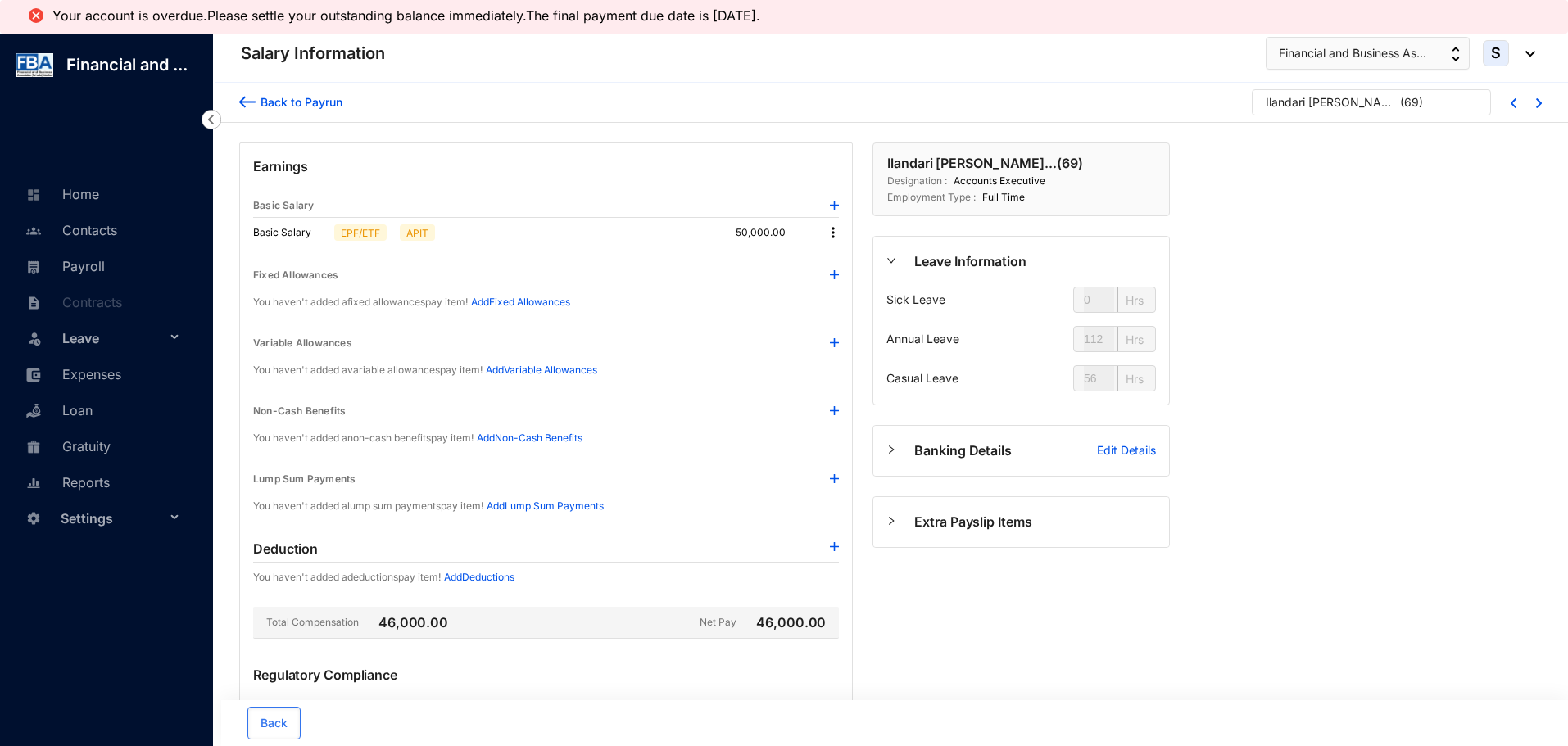
click at [833, 234] on img at bounding box center [832, 233] width 16 height 16
click at [841, 263] on span "Edit" at bounding box center [848, 261] width 21 height 18
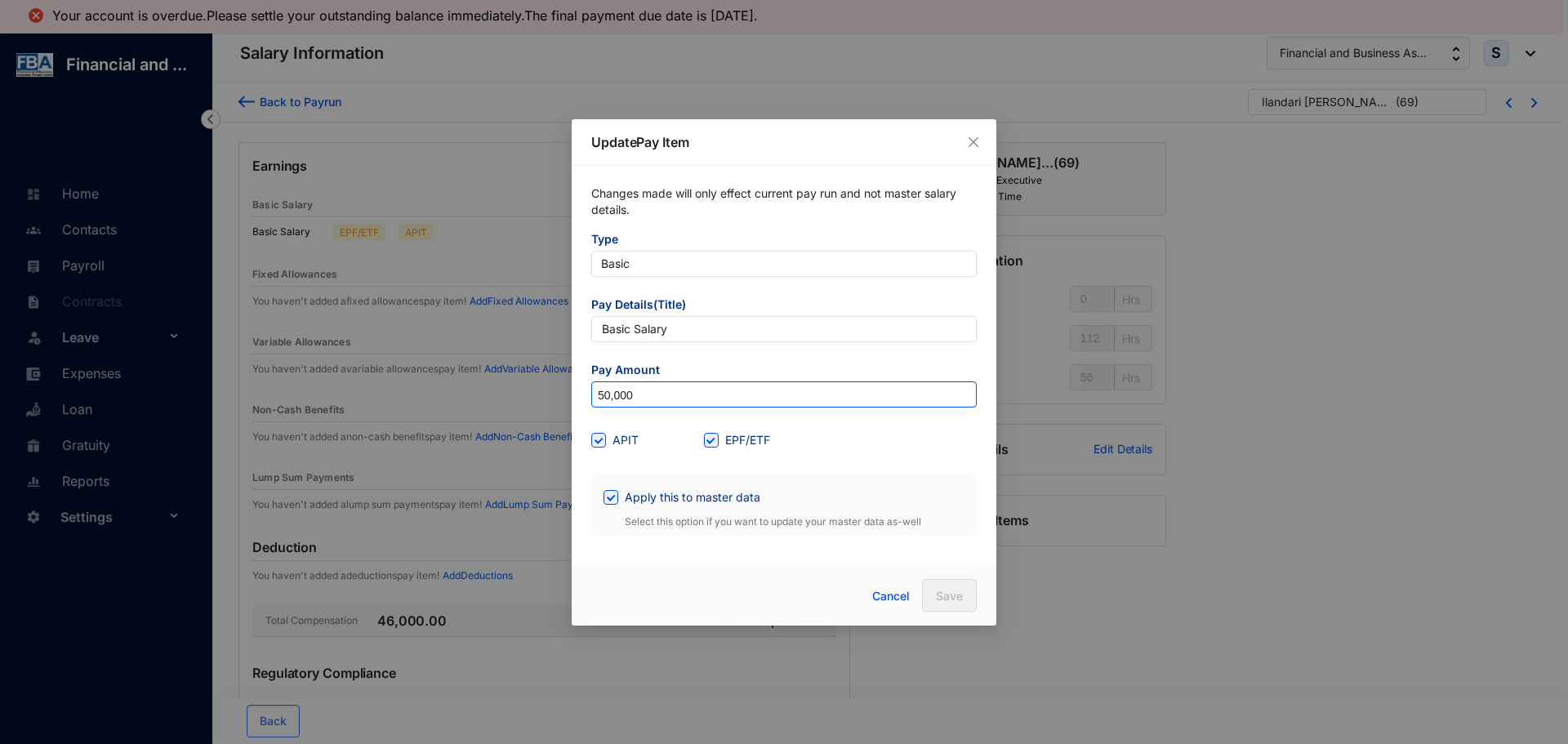
drag, startPoint x: 606, startPoint y: 392, endPoint x: 704, endPoint y: 390, distance: 98.0
click at [704, 390] on input "50,000" at bounding box center [784, 395] width 384 height 26
type input "57,500"
click at [950, 594] on span "Save" at bounding box center [949, 596] width 27 height 16
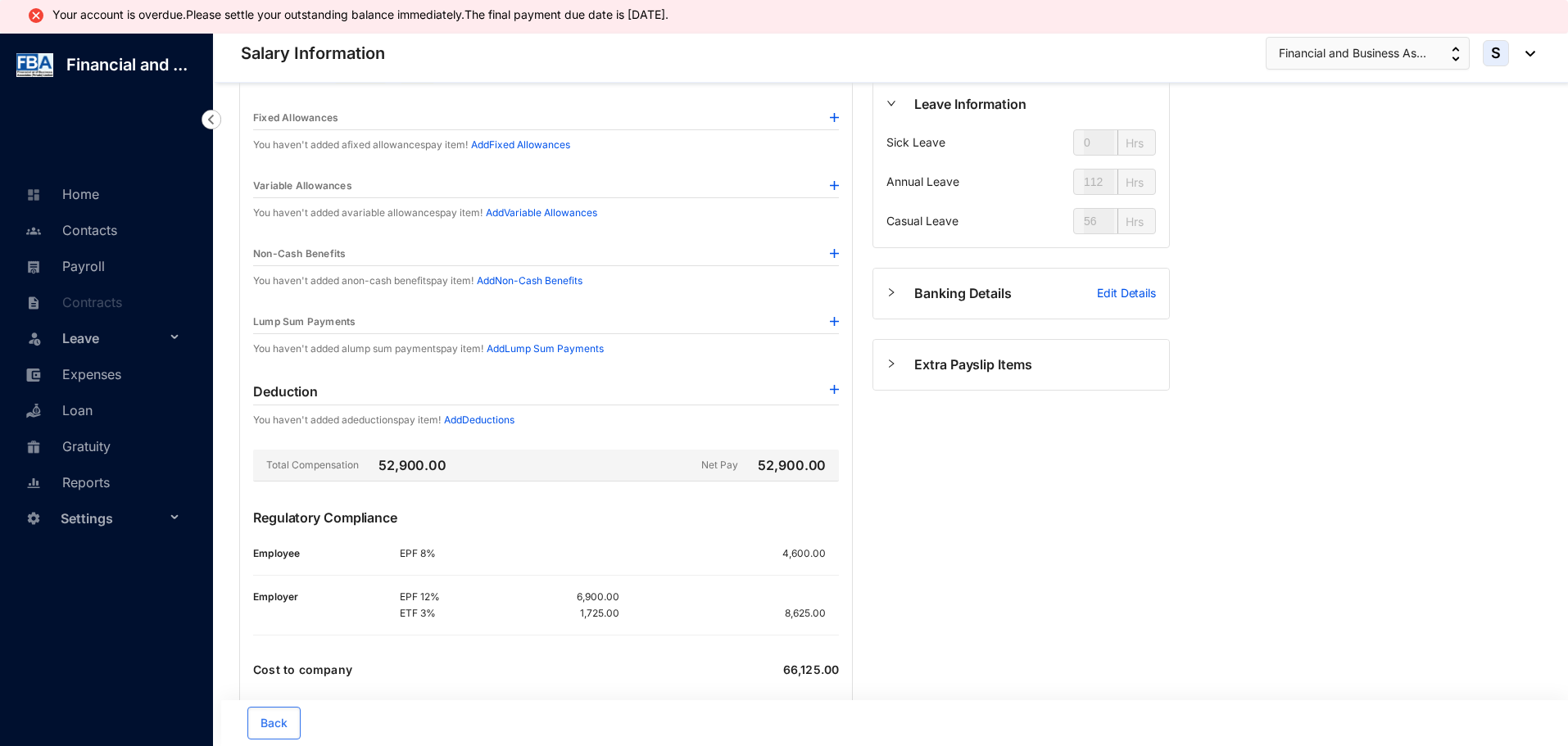
scroll to position [193, 0]
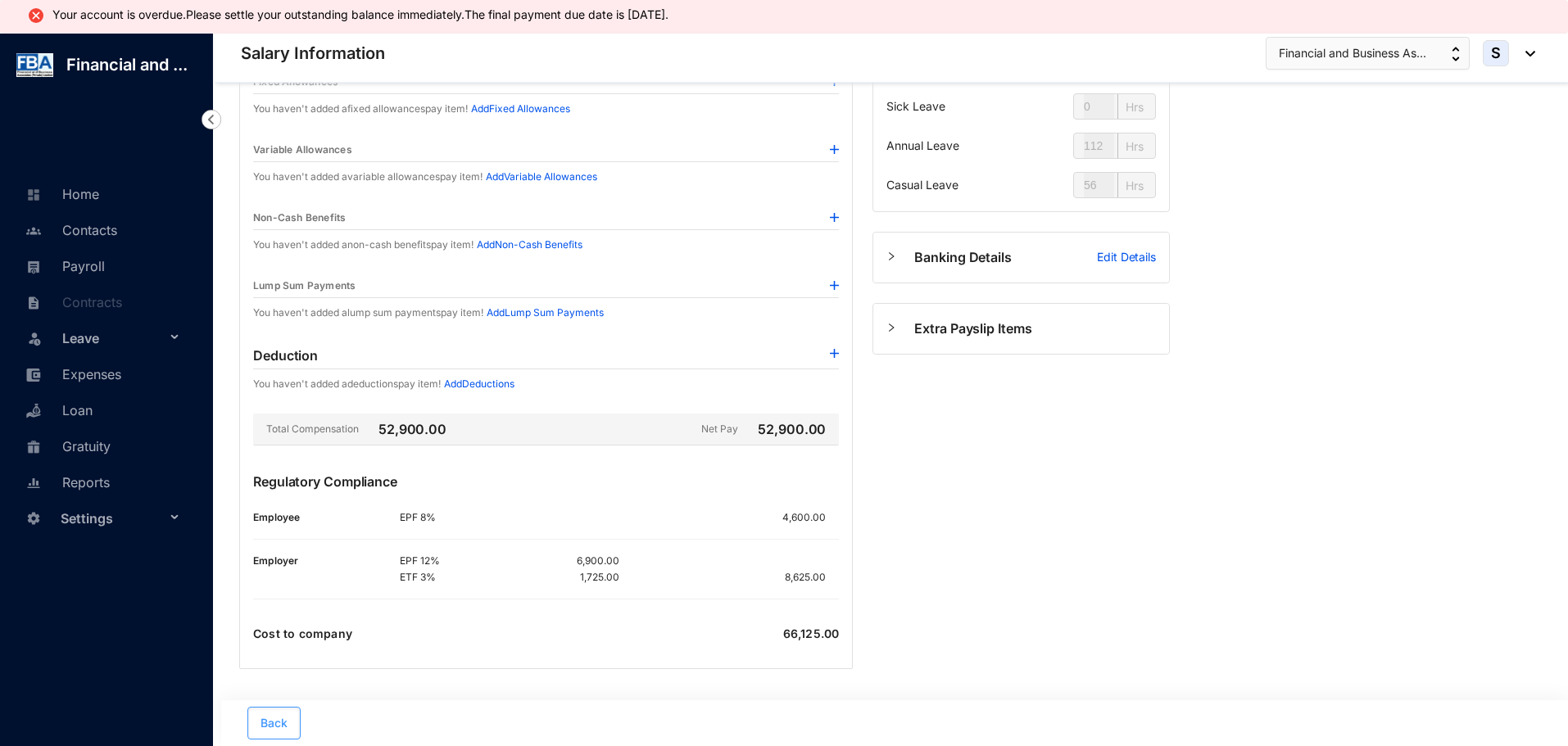
click at [286, 719] on span "Back" at bounding box center [274, 722] width 27 height 16
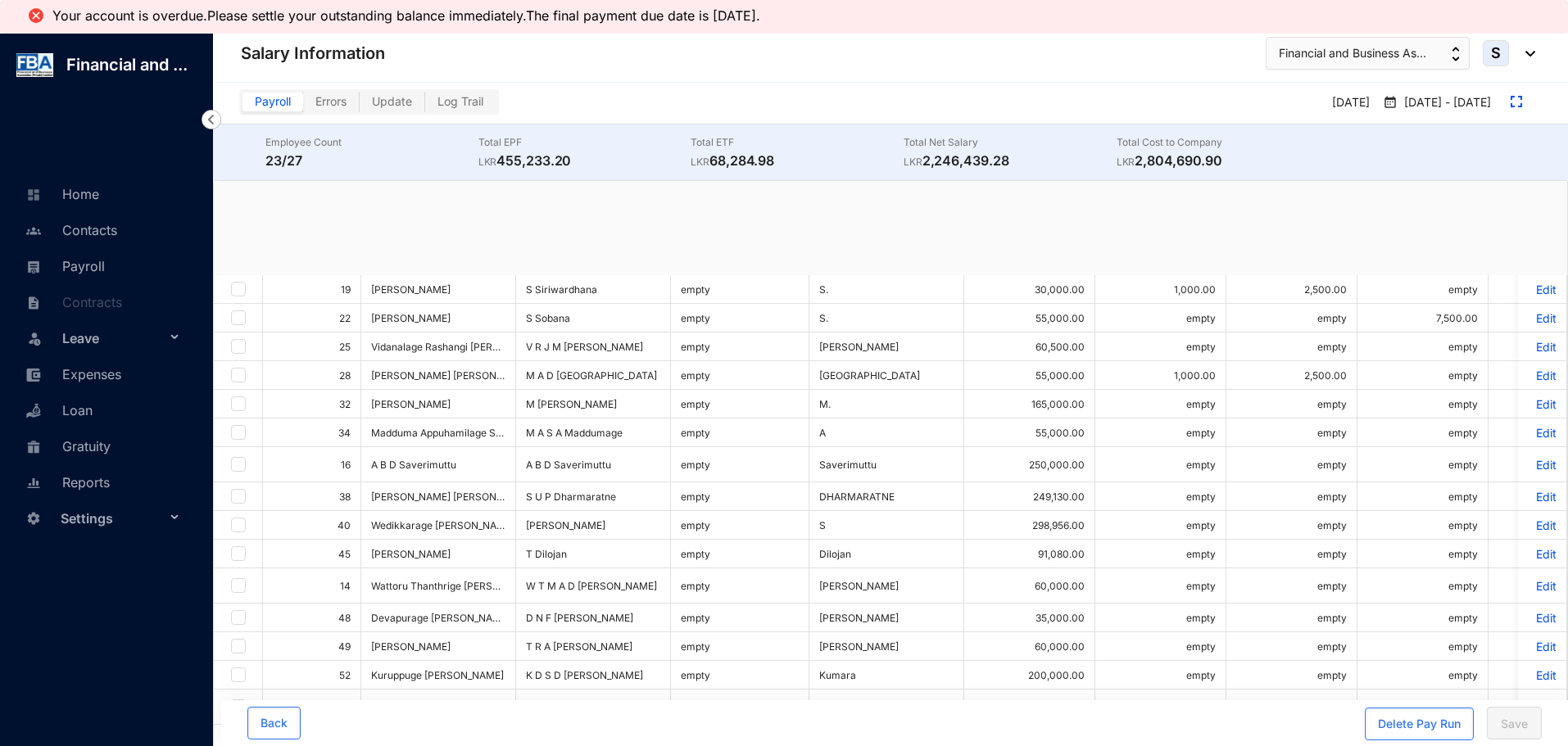
checkbox input "true"
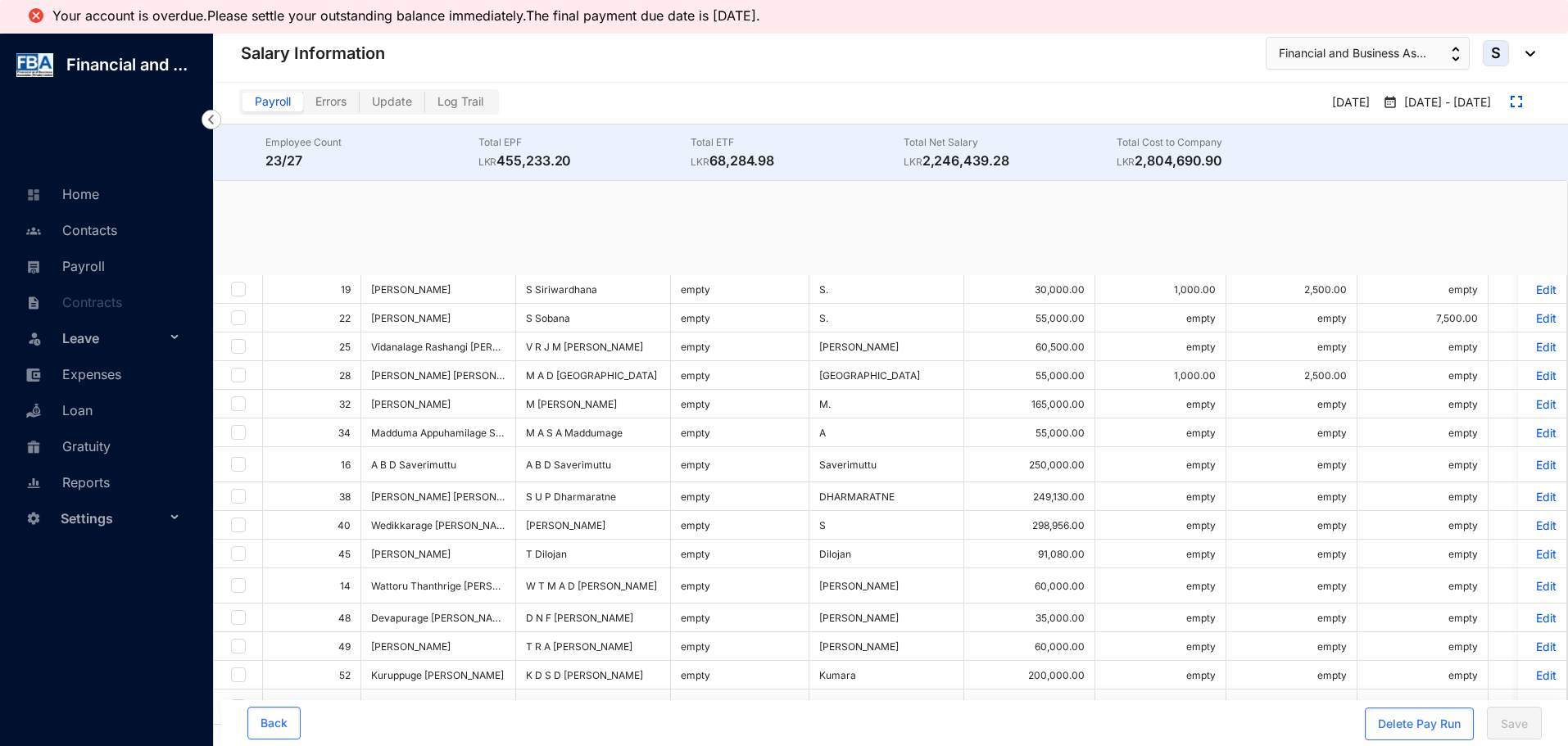
checkbox input "true"
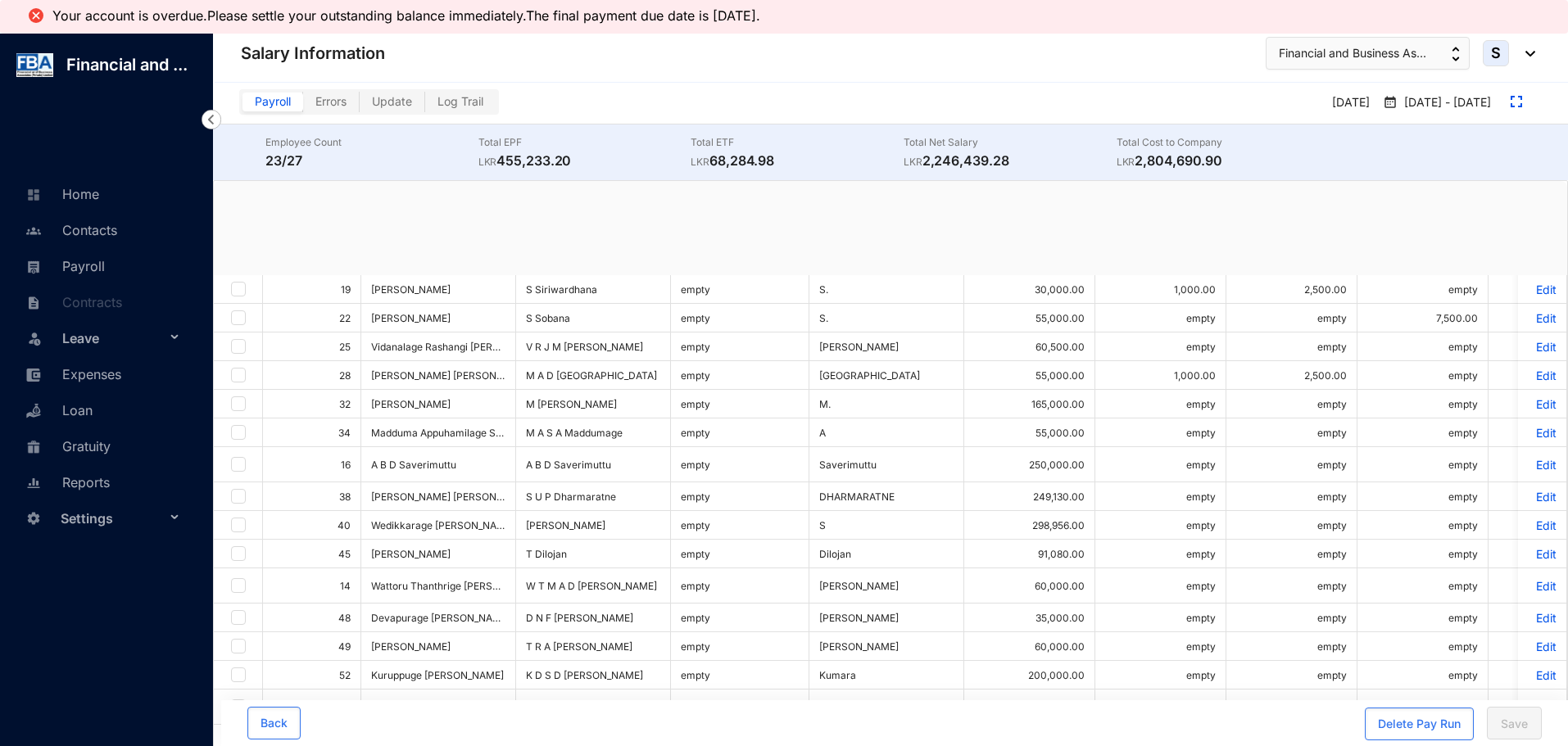
checkbox input "true"
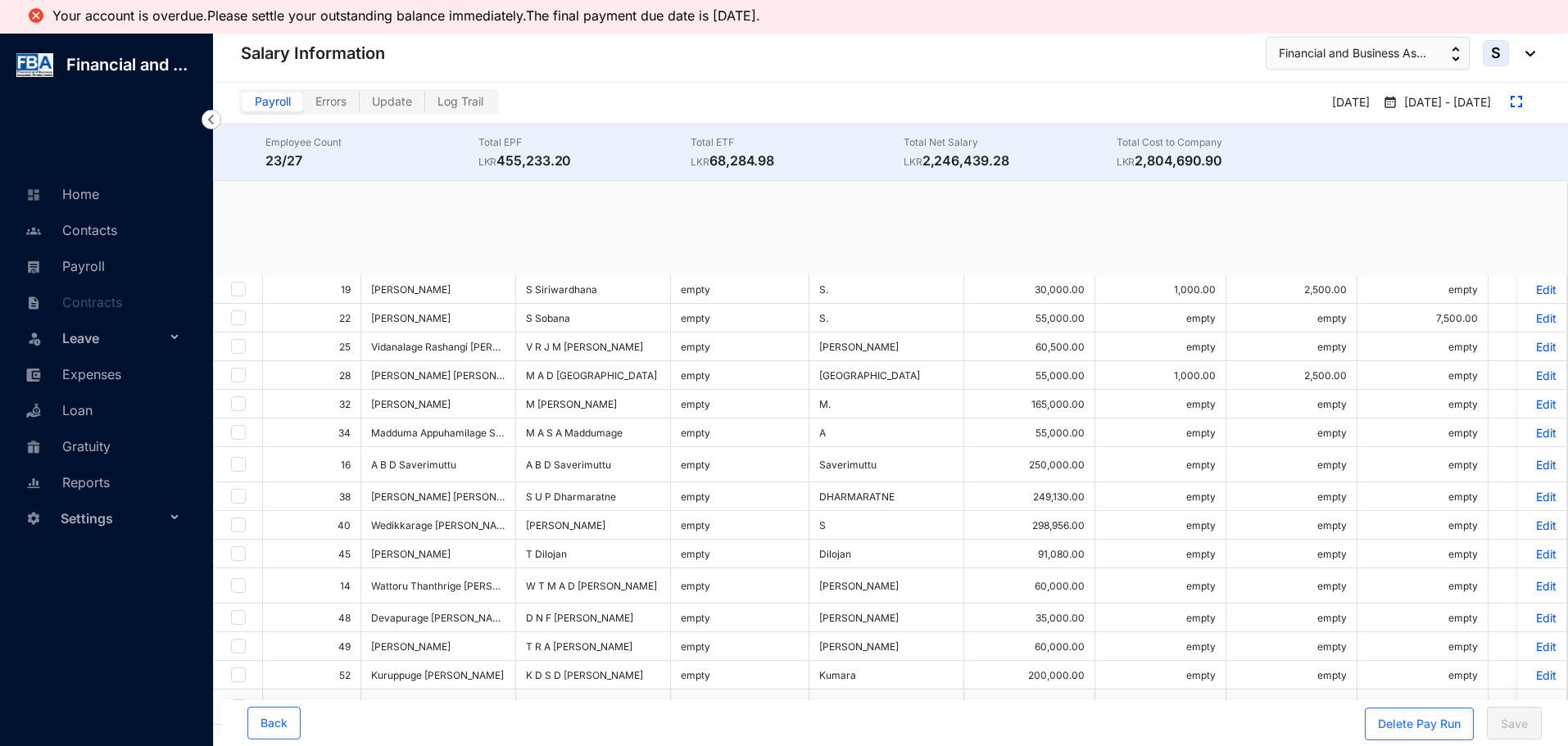
checkbox input "true"
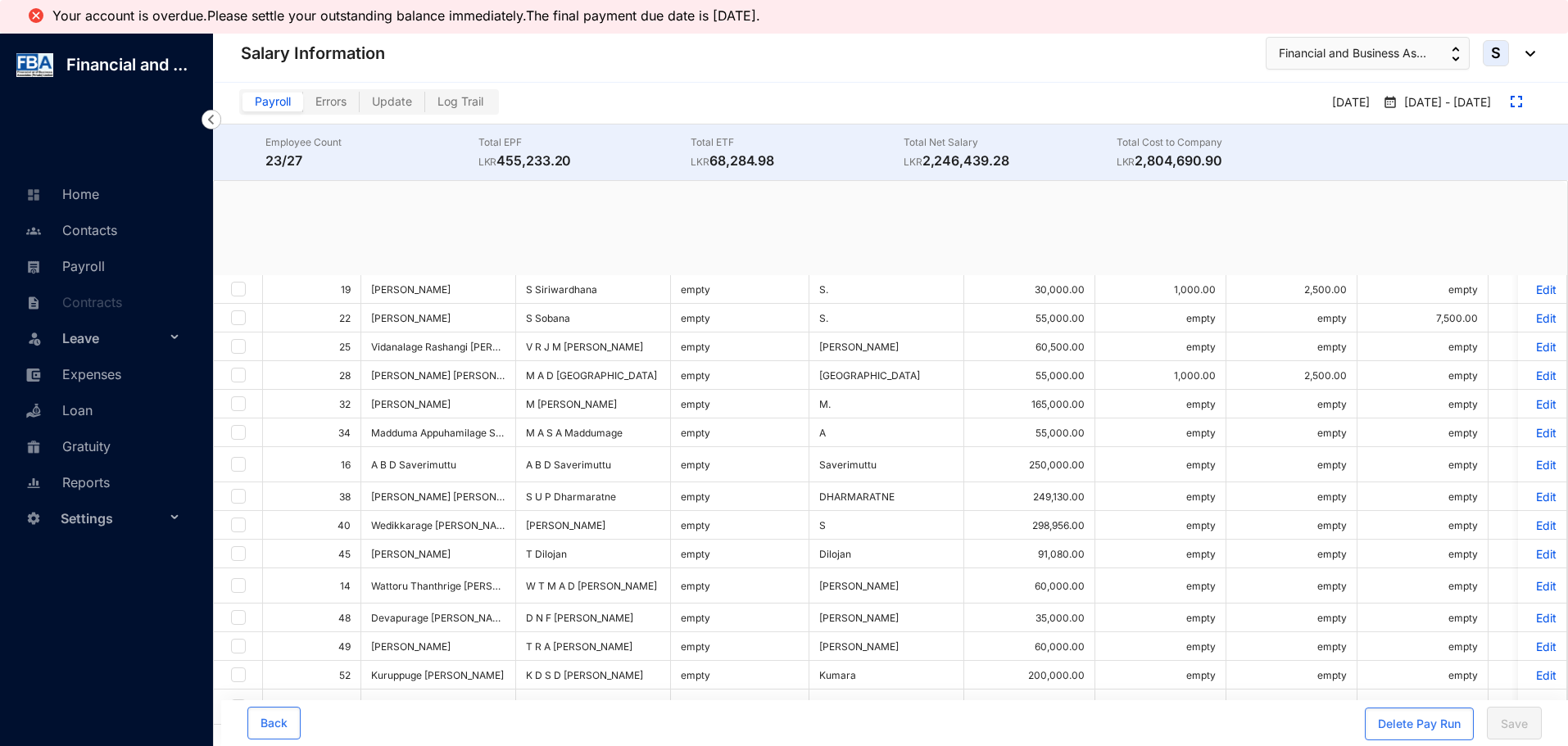
checkbox input "true"
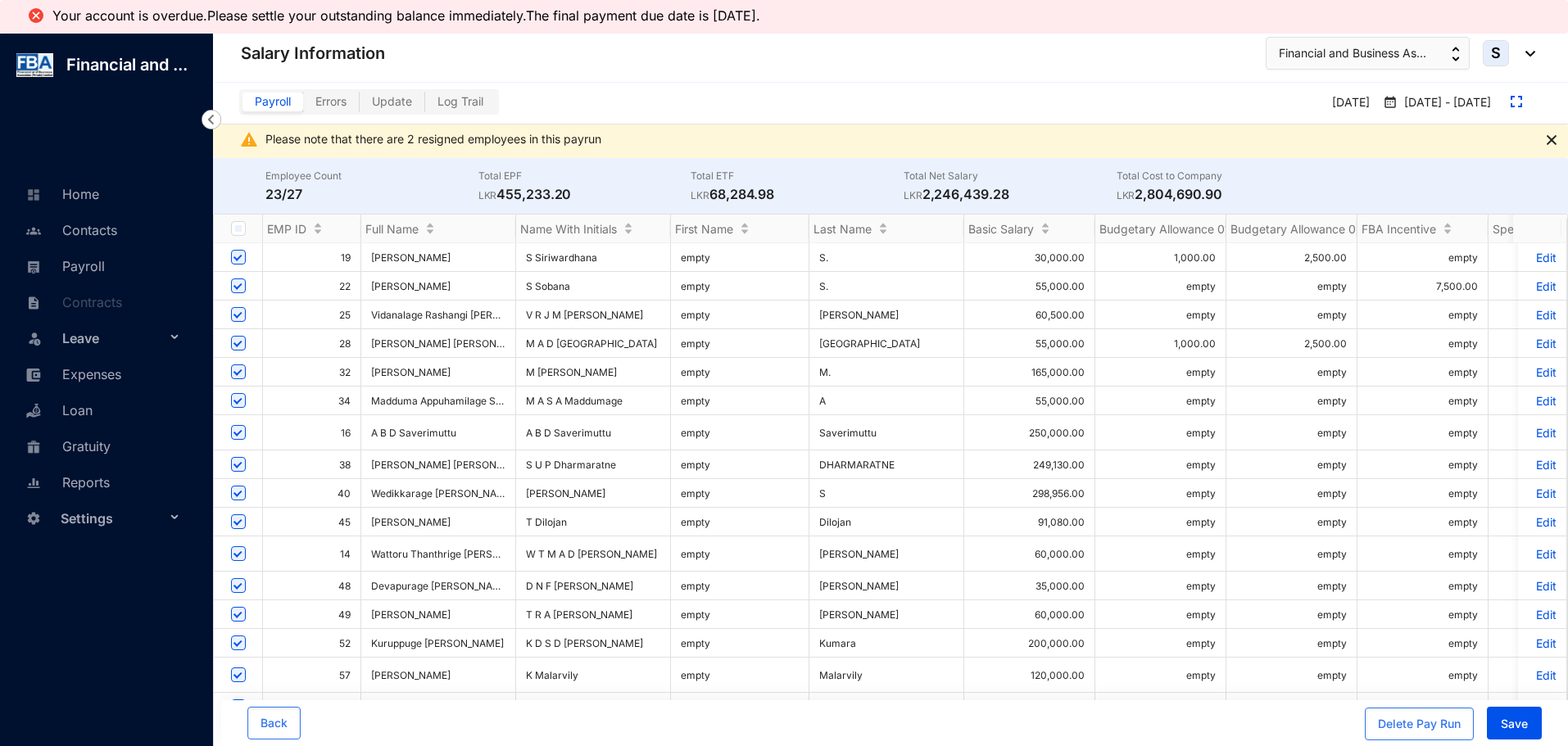
click at [864, 339] on td "[GEOGRAPHIC_DATA]" at bounding box center [886, 343] width 155 height 29
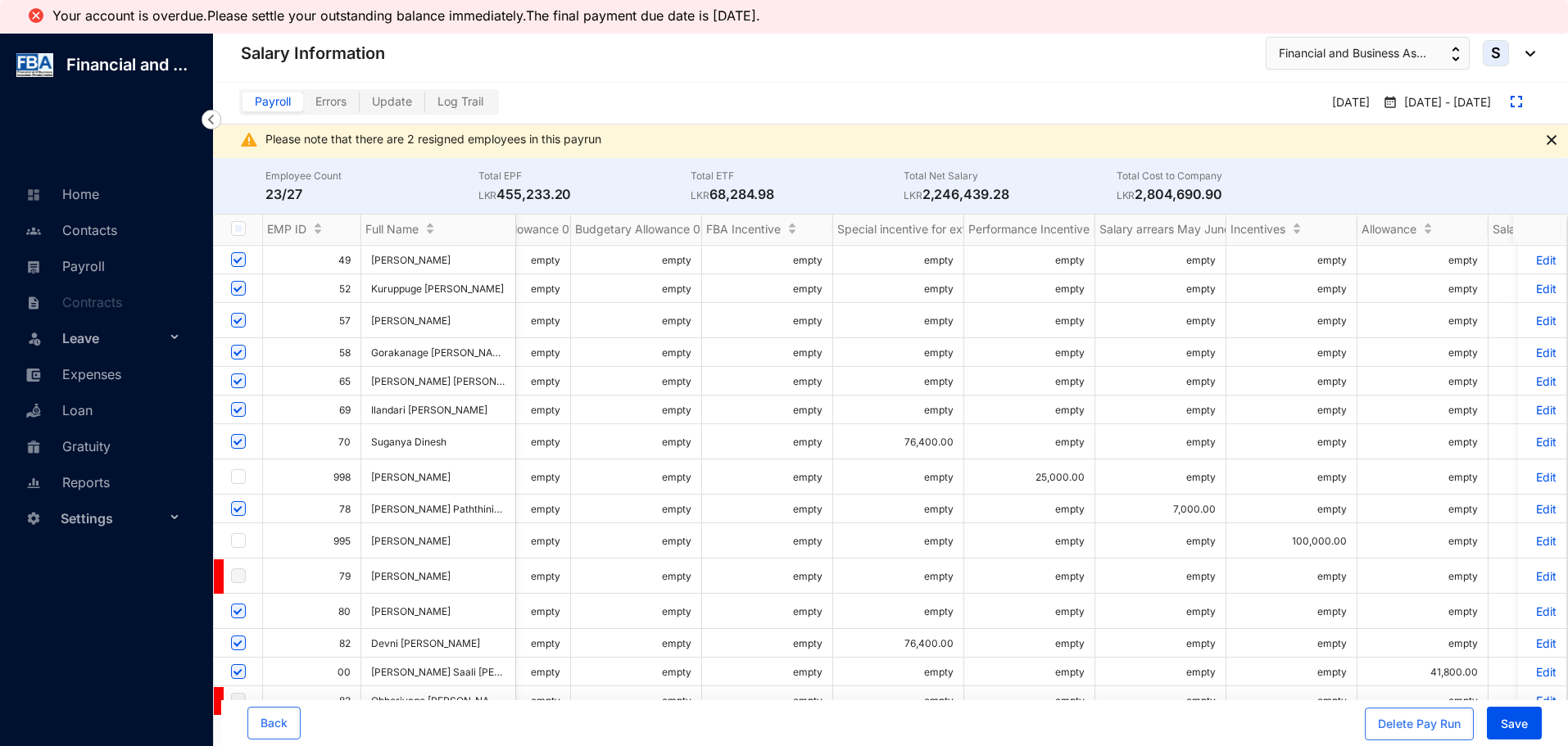
click at [1542, 502] on p "Edit" at bounding box center [1542, 508] width 29 height 14
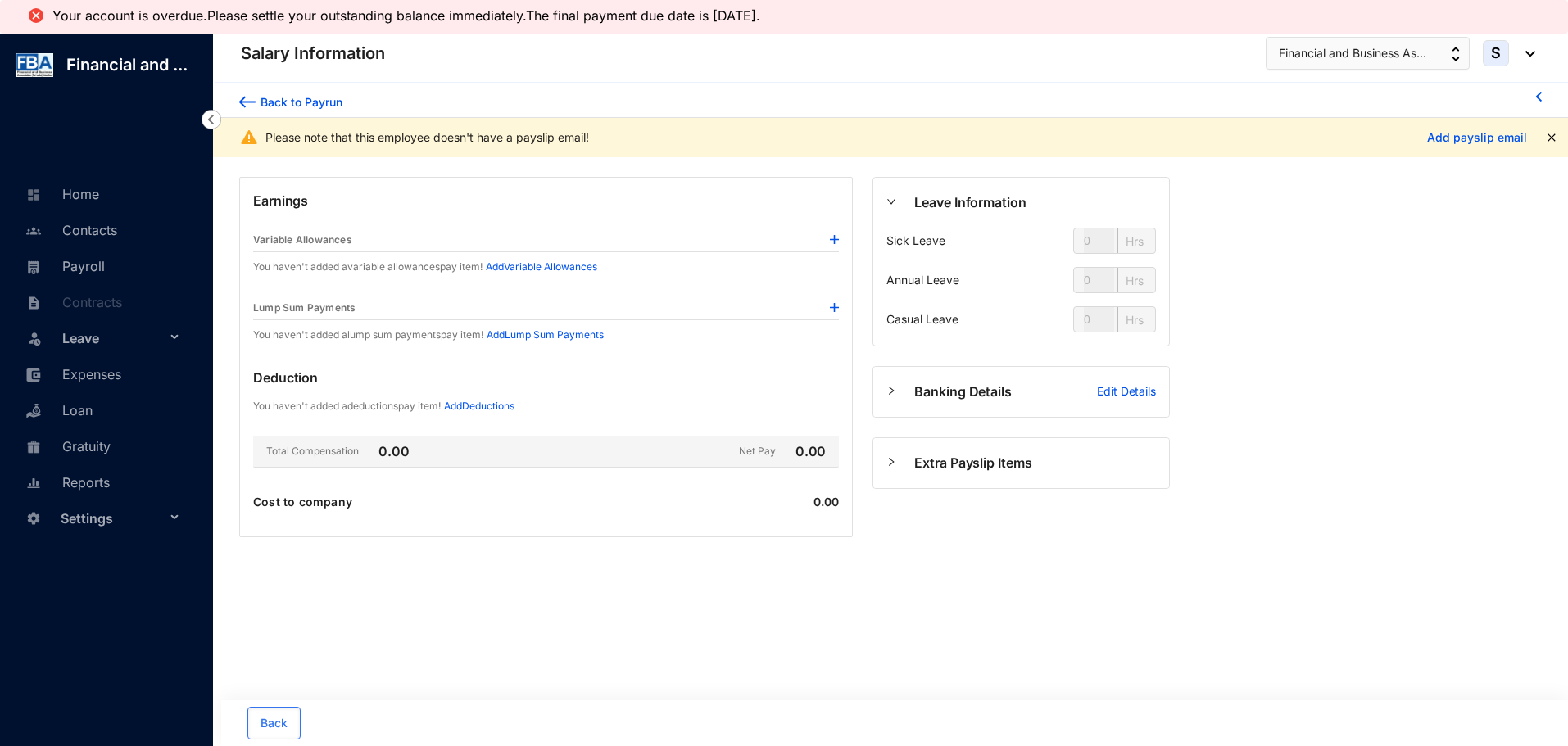
type input "112"
type input "56"
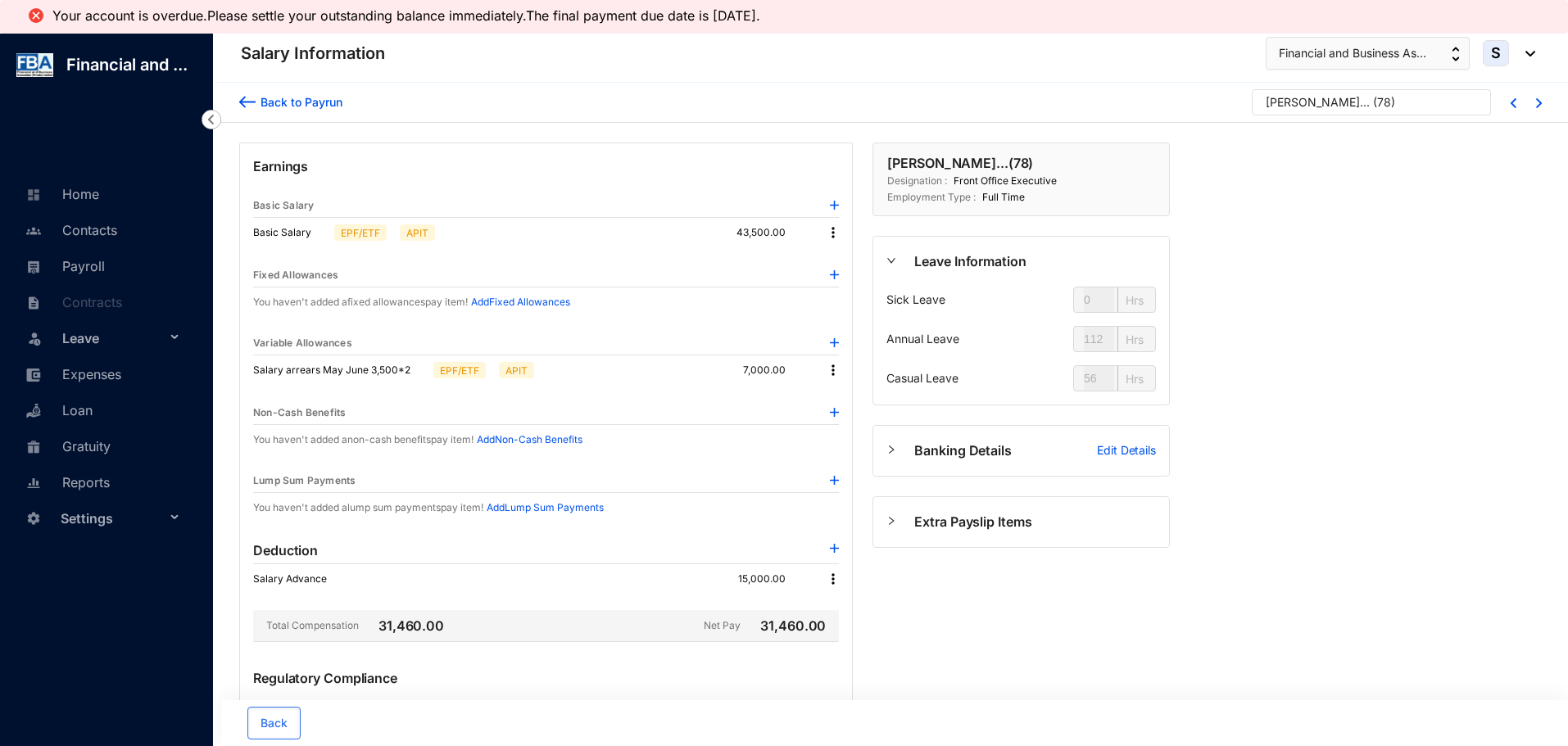
click at [832, 372] on img at bounding box center [832, 370] width 16 height 16
click at [842, 418] on p "Delete" at bounding box center [855, 423] width 34 height 16
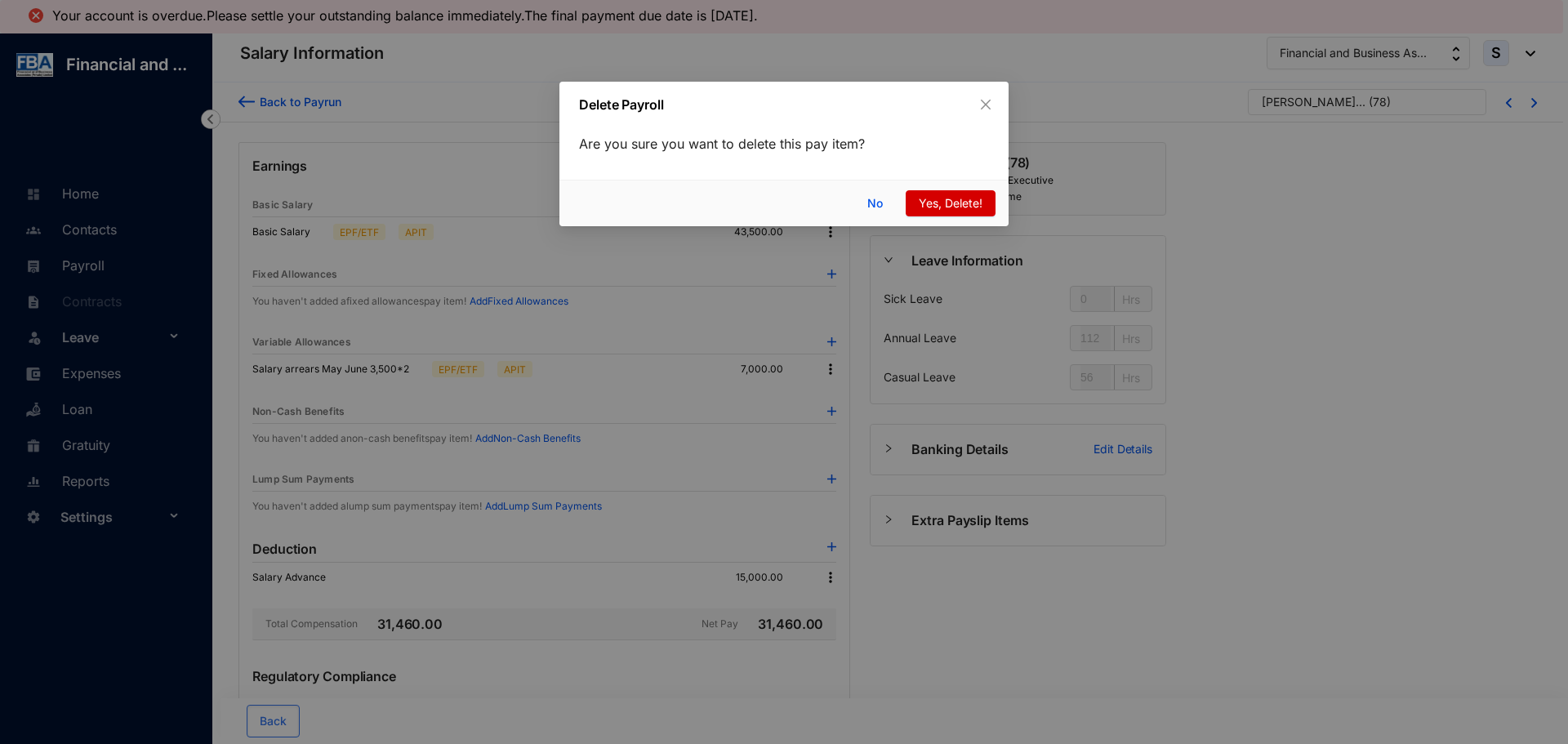
click at [916, 208] on button "Yes, Delete!" at bounding box center [950, 203] width 89 height 26
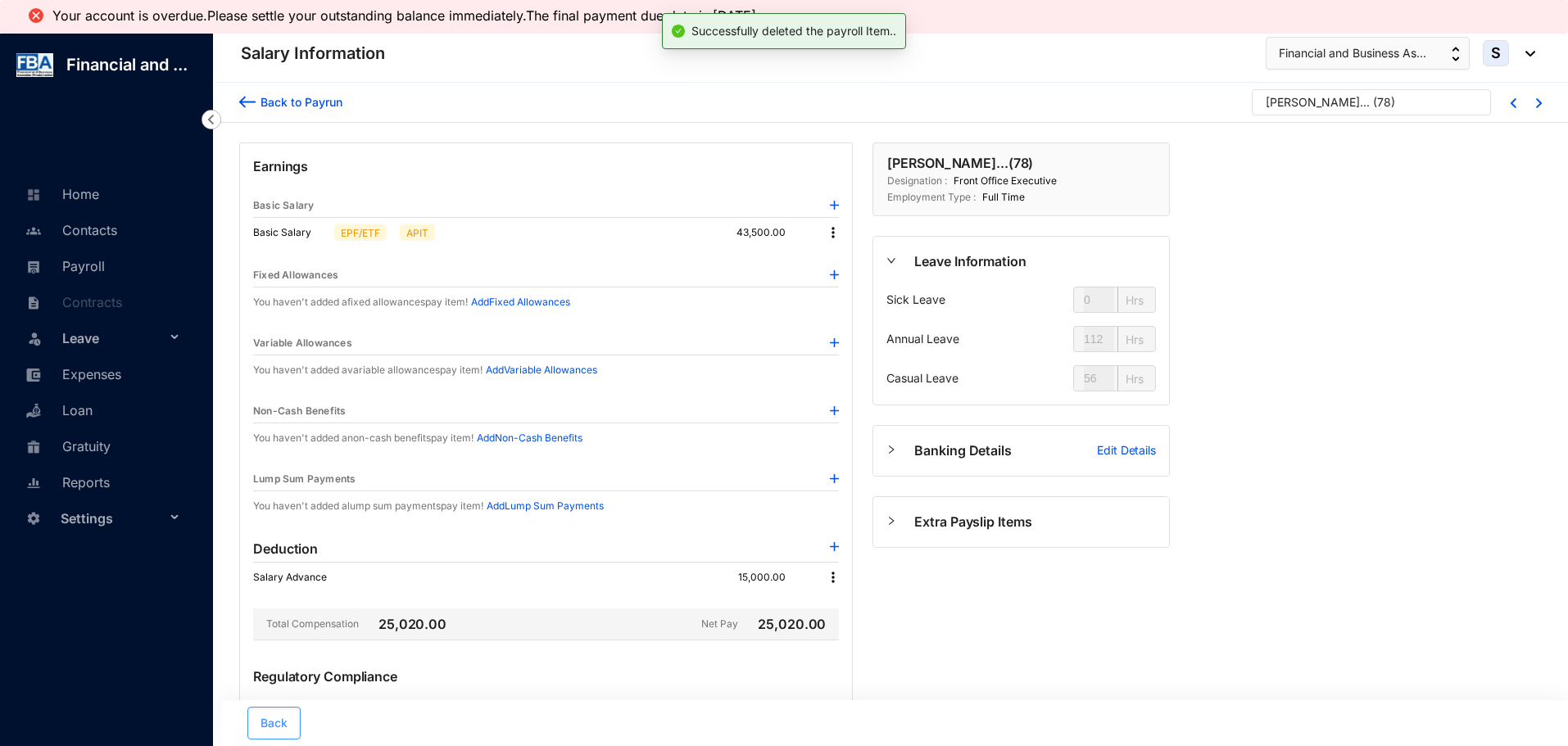
click at [273, 708] on button "Back" at bounding box center [274, 722] width 53 height 33
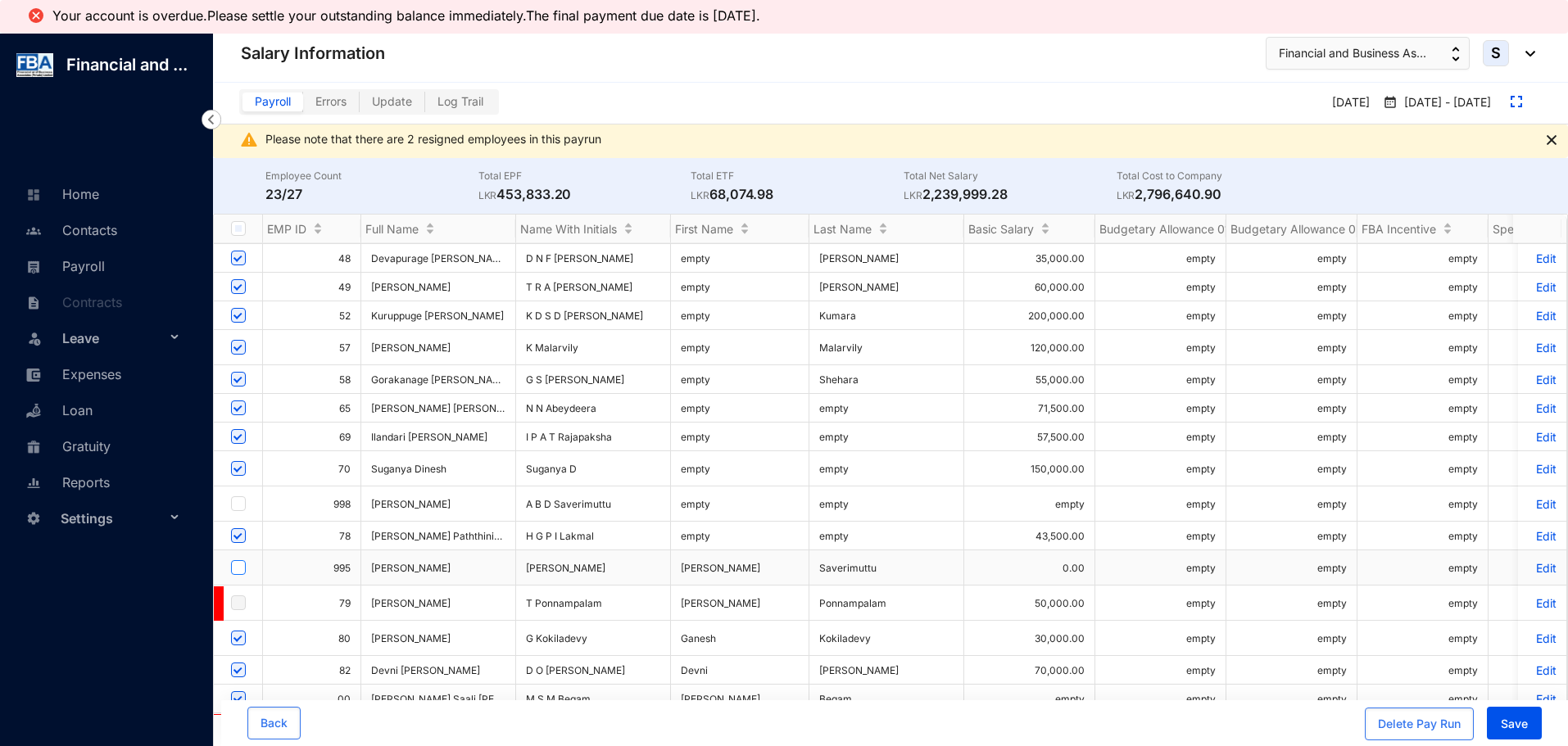
click at [237, 562] on input "checkbox" at bounding box center [238, 567] width 14 height 14
checkbox input "true"
click at [1527, 560] on p "Edit" at bounding box center [1542, 567] width 29 height 14
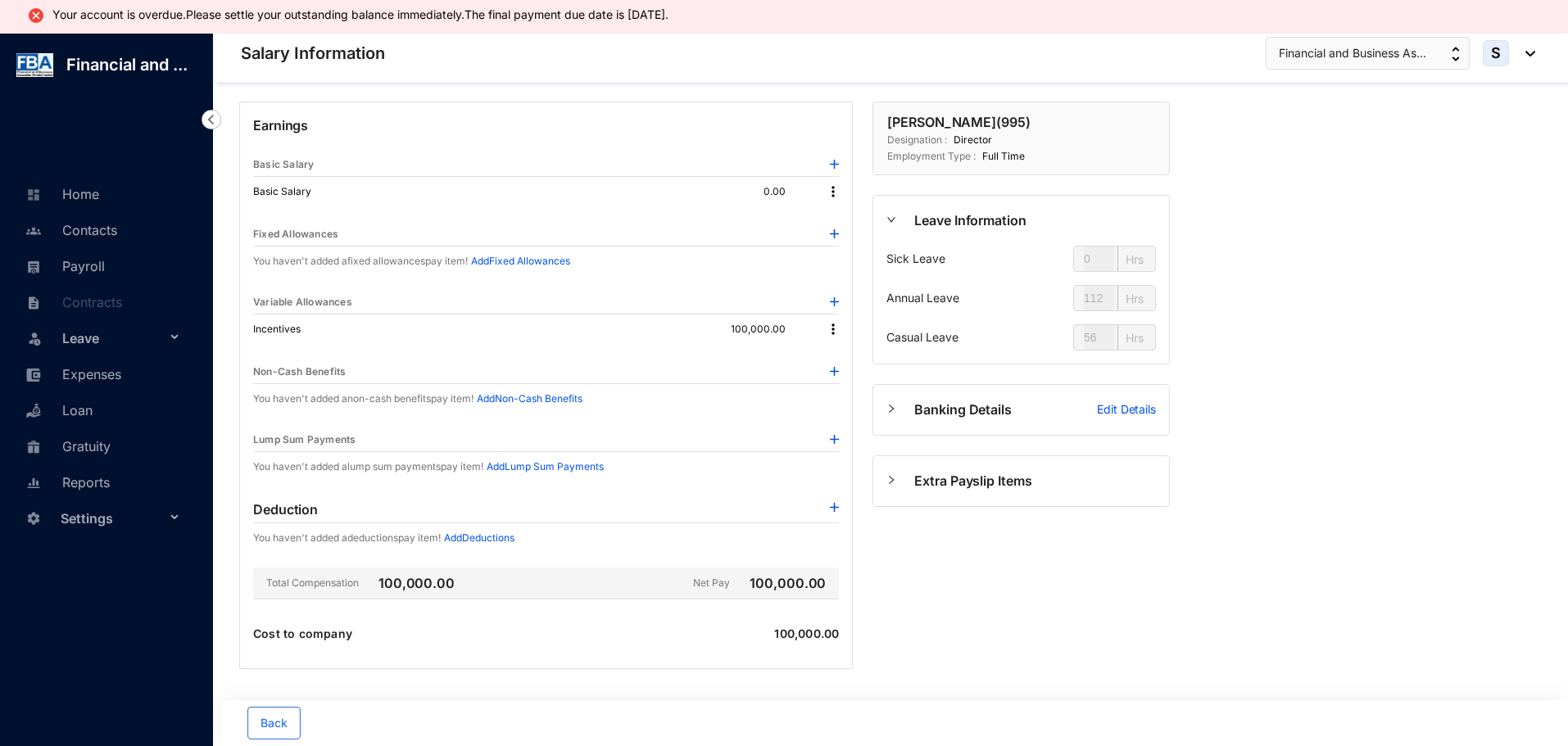
click at [1112, 406] on p "Edit Details" at bounding box center [1126, 409] width 59 height 16
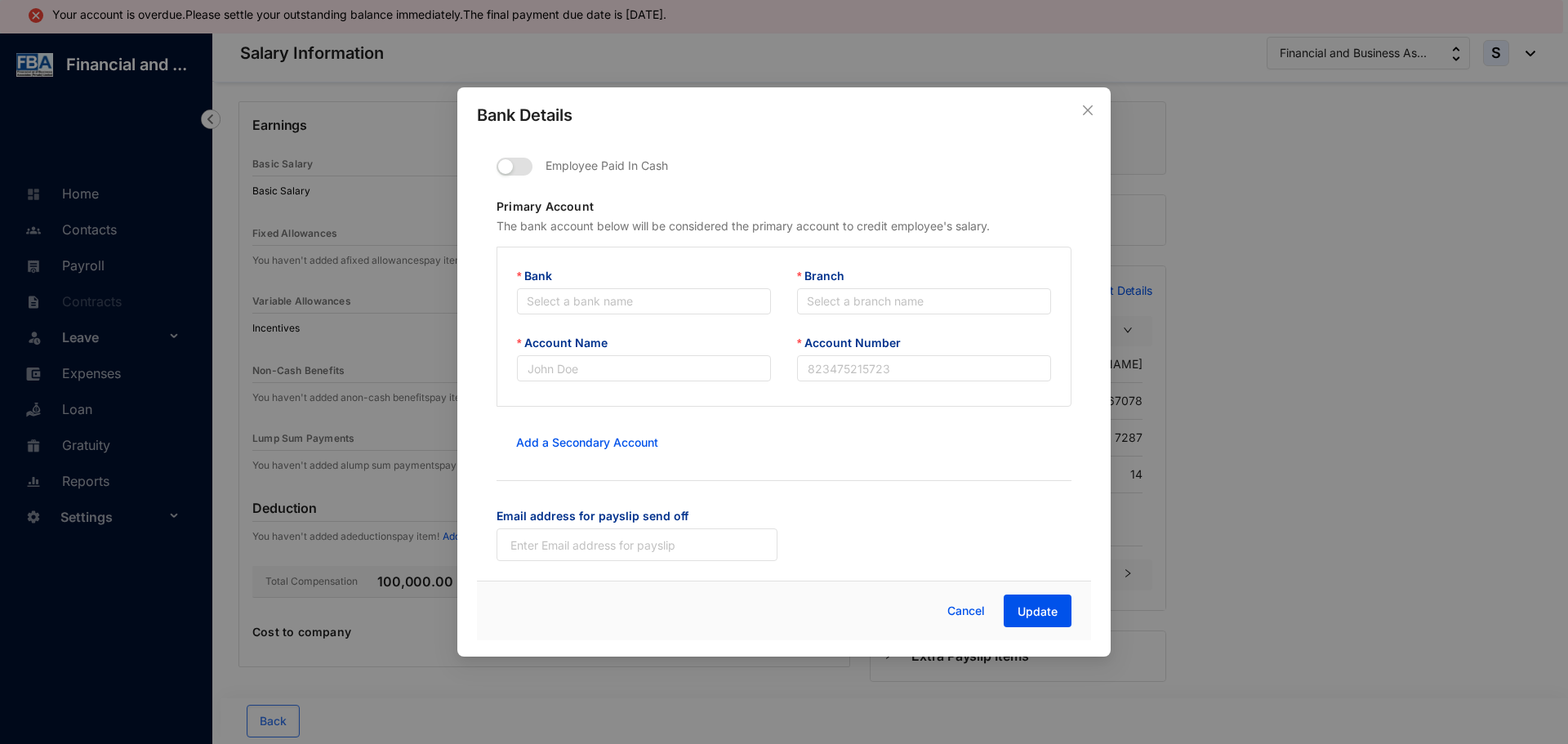
type input "[PERSON_NAME]"
type input "14032338067078"
type input "[EMAIL_ADDRESS][DOMAIN_NAME]"
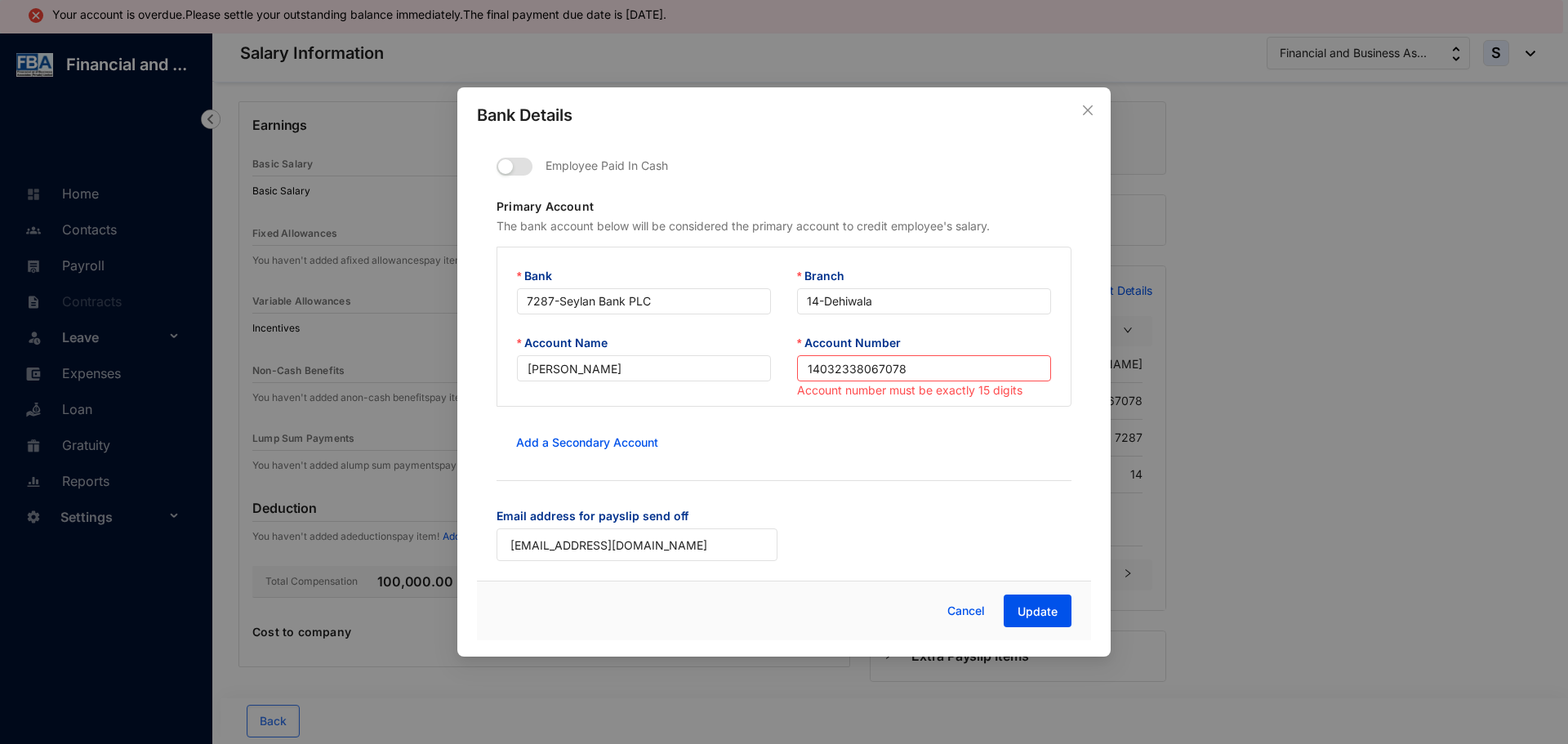
click at [1194, 368] on div "Bank Details Employee Paid In Cash Primary Account The bank account below will …" at bounding box center [784, 372] width 1568 height 744
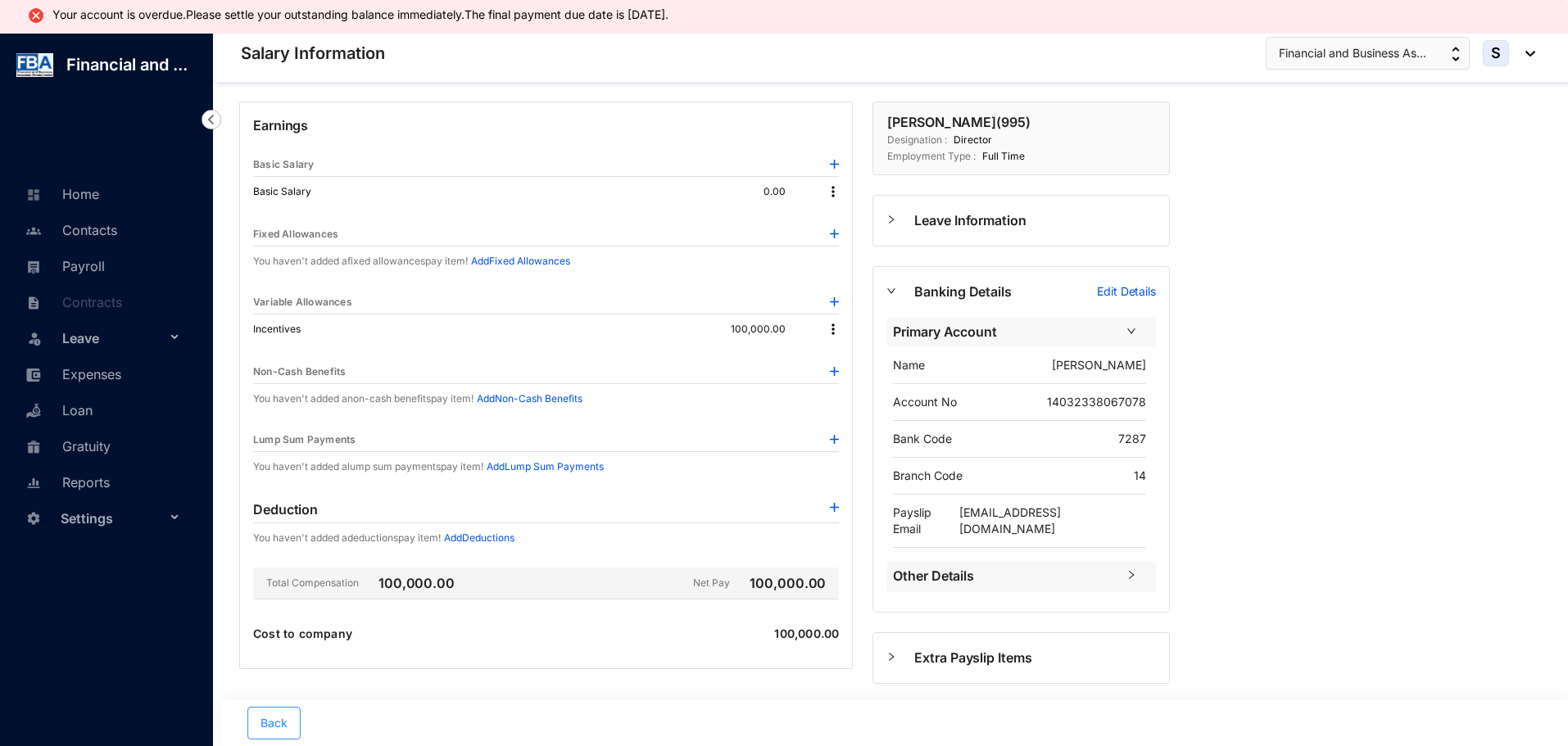
click at [282, 726] on span "Back" at bounding box center [274, 722] width 27 height 16
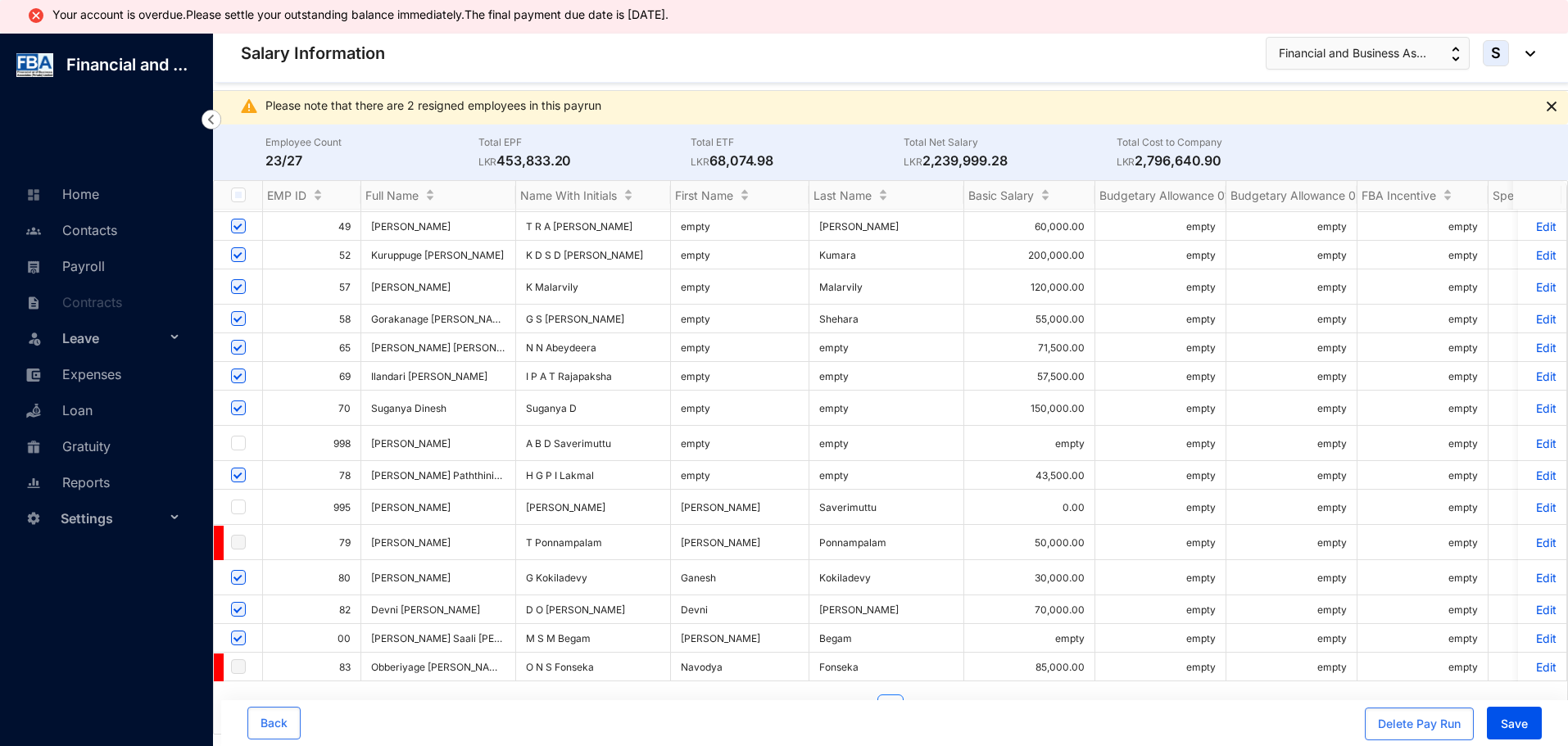
scroll to position [360, 0]
click at [235, 500] on input "checkbox" at bounding box center [238, 507] width 14 height 14
checkbox input "true"
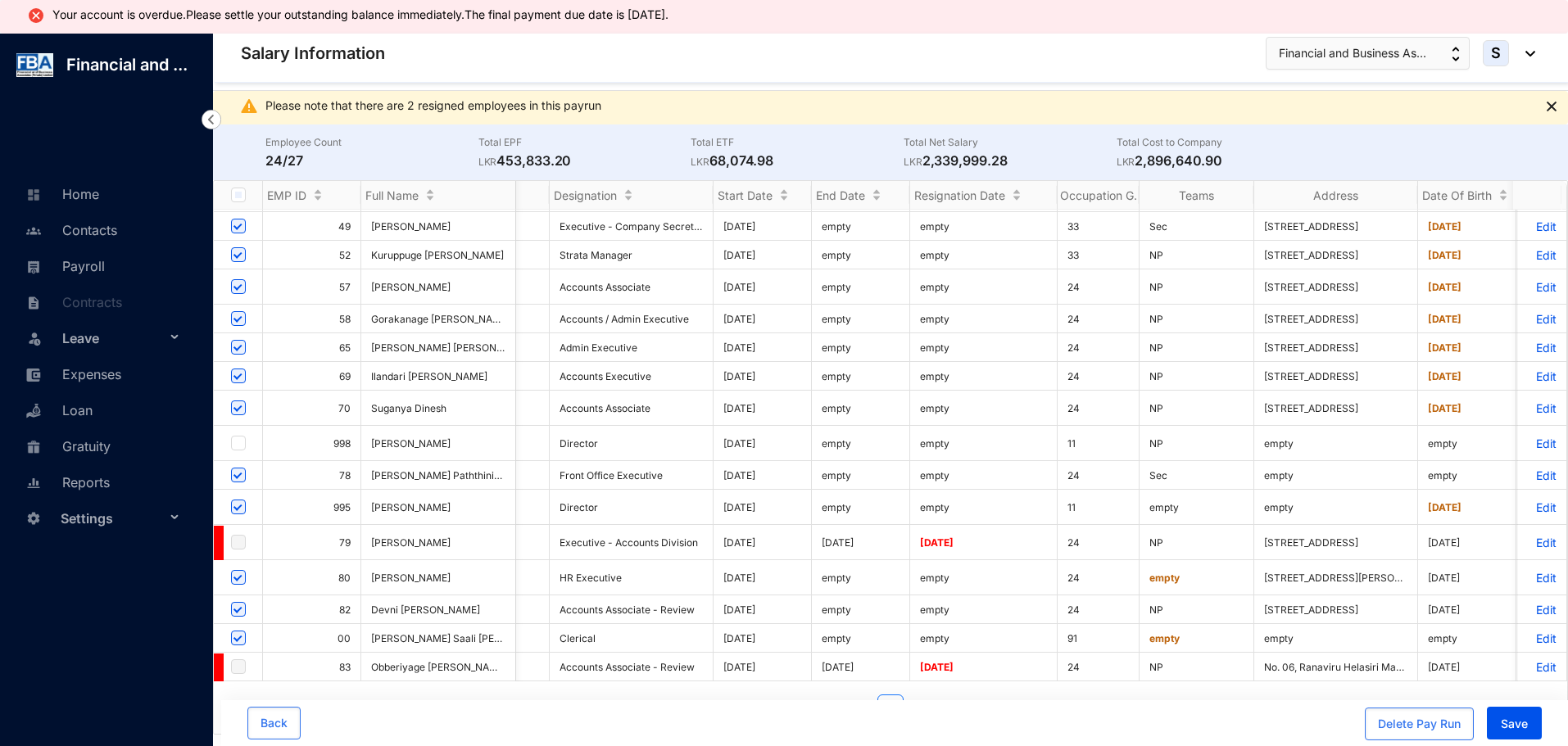
scroll to position [0, 5281]
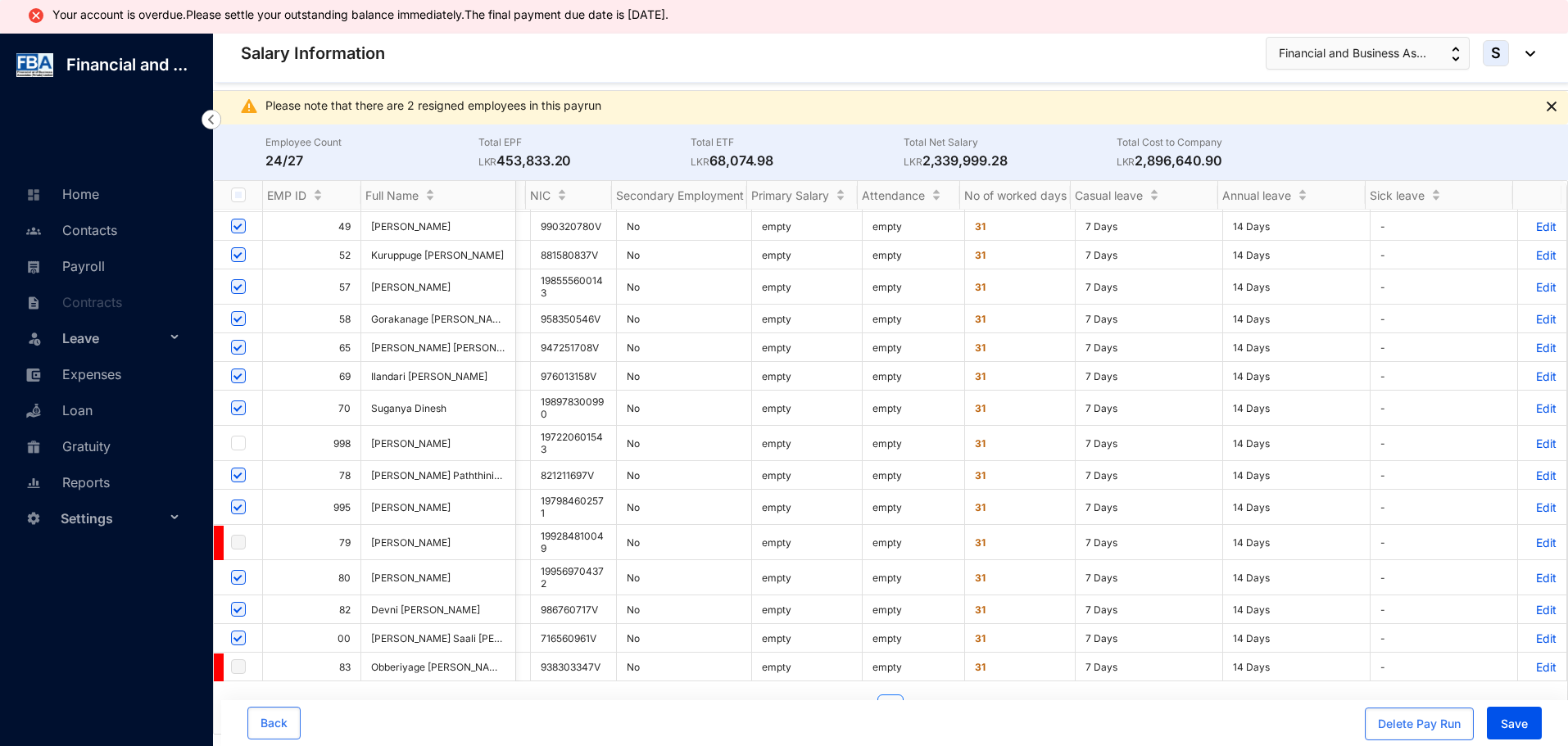
click at [1527, 631] on p "Edit" at bounding box center [1542, 637] width 29 height 14
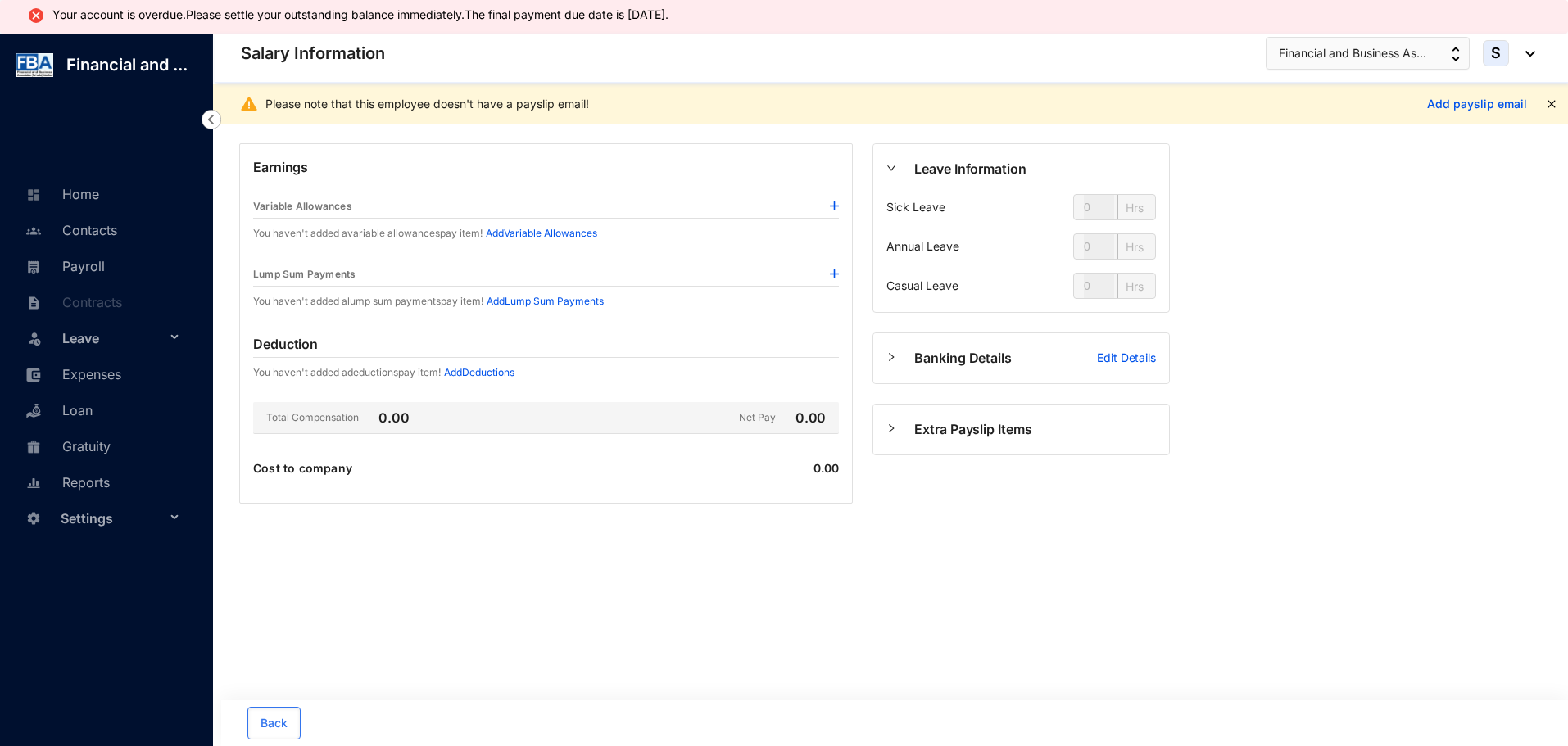
type input "112"
type input "56"
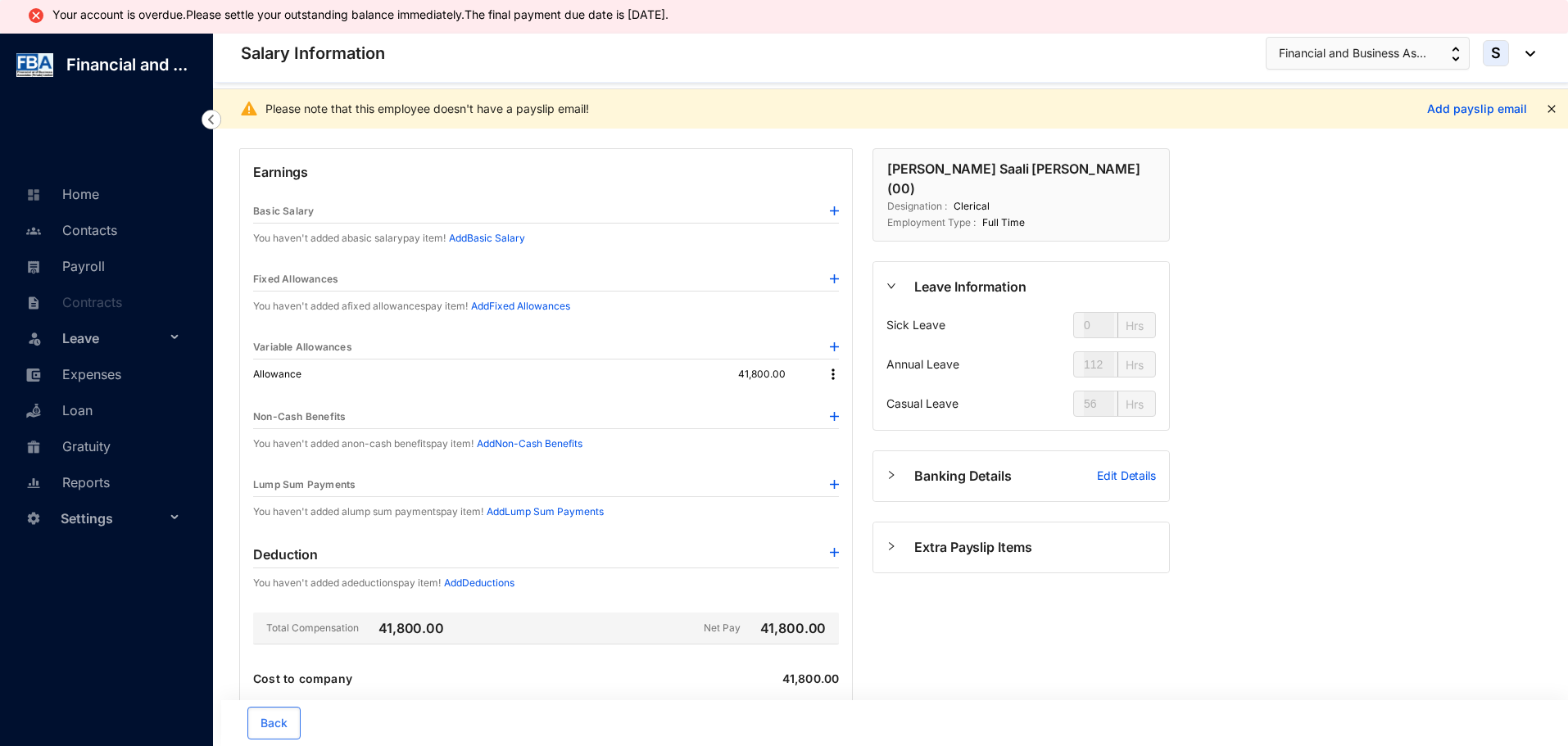
click at [226, 533] on div "Earnings Basic Salary You haven't added a basic salary pay item! Add Basic Sala…" at bounding box center [704, 459] width 983 height 662
click at [832, 371] on img at bounding box center [832, 374] width 16 height 16
click at [851, 398] on span "Edit" at bounding box center [855, 402] width 34 height 18
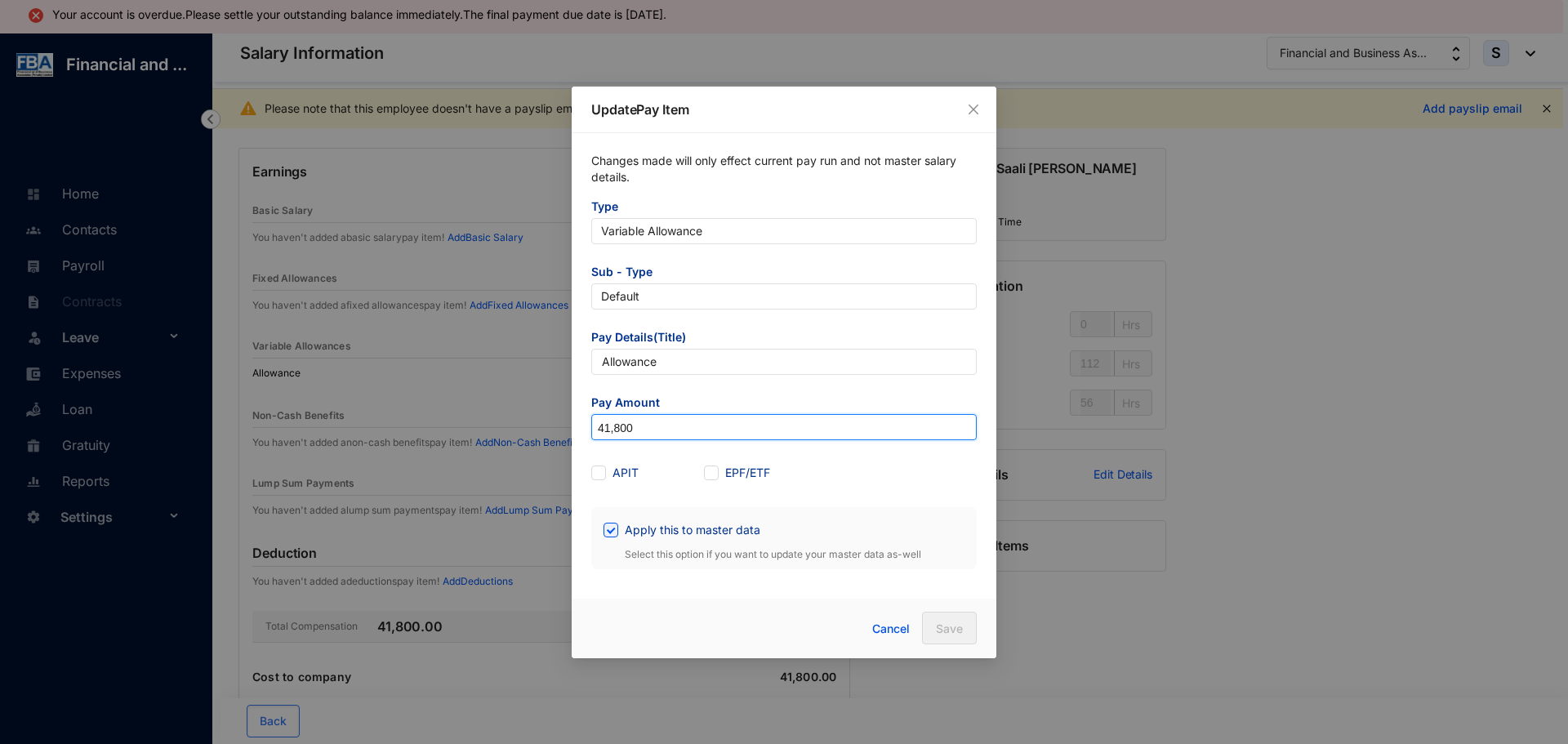
drag, startPoint x: 647, startPoint y: 422, endPoint x: 561, endPoint y: 429, distance: 86.3
click at [561, 429] on div "Update Pay Item Changes made will only effect current pay run and not master sa…" at bounding box center [784, 372] width 1568 height 744
type input "29,500"
click at [967, 622] on button "Save" at bounding box center [949, 628] width 55 height 33
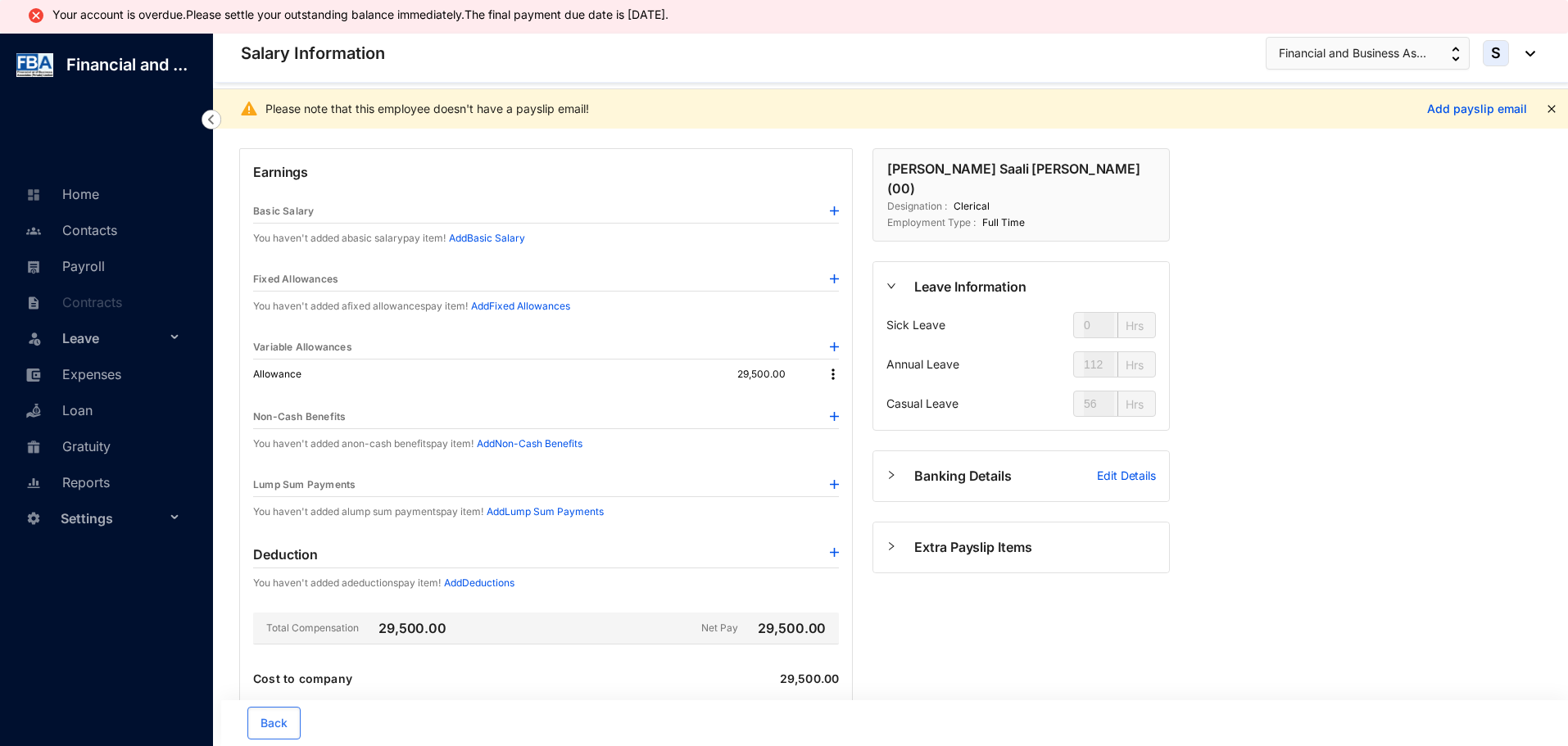
click at [836, 555] on img at bounding box center [834, 552] width 9 height 9
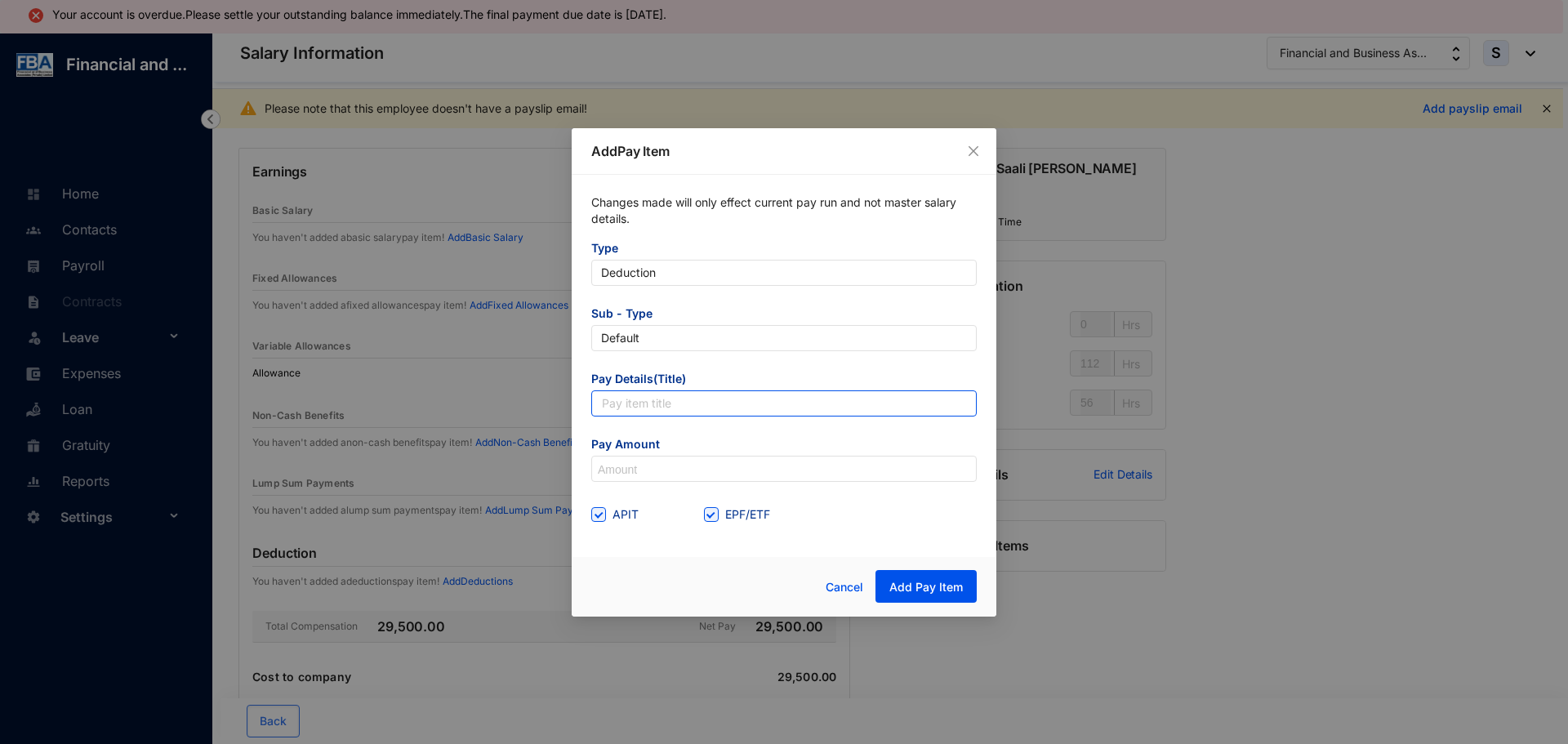
click at [624, 406] on input "text" at bounding box center [784, 403] width 386 height 26
type input "Salary Advance"
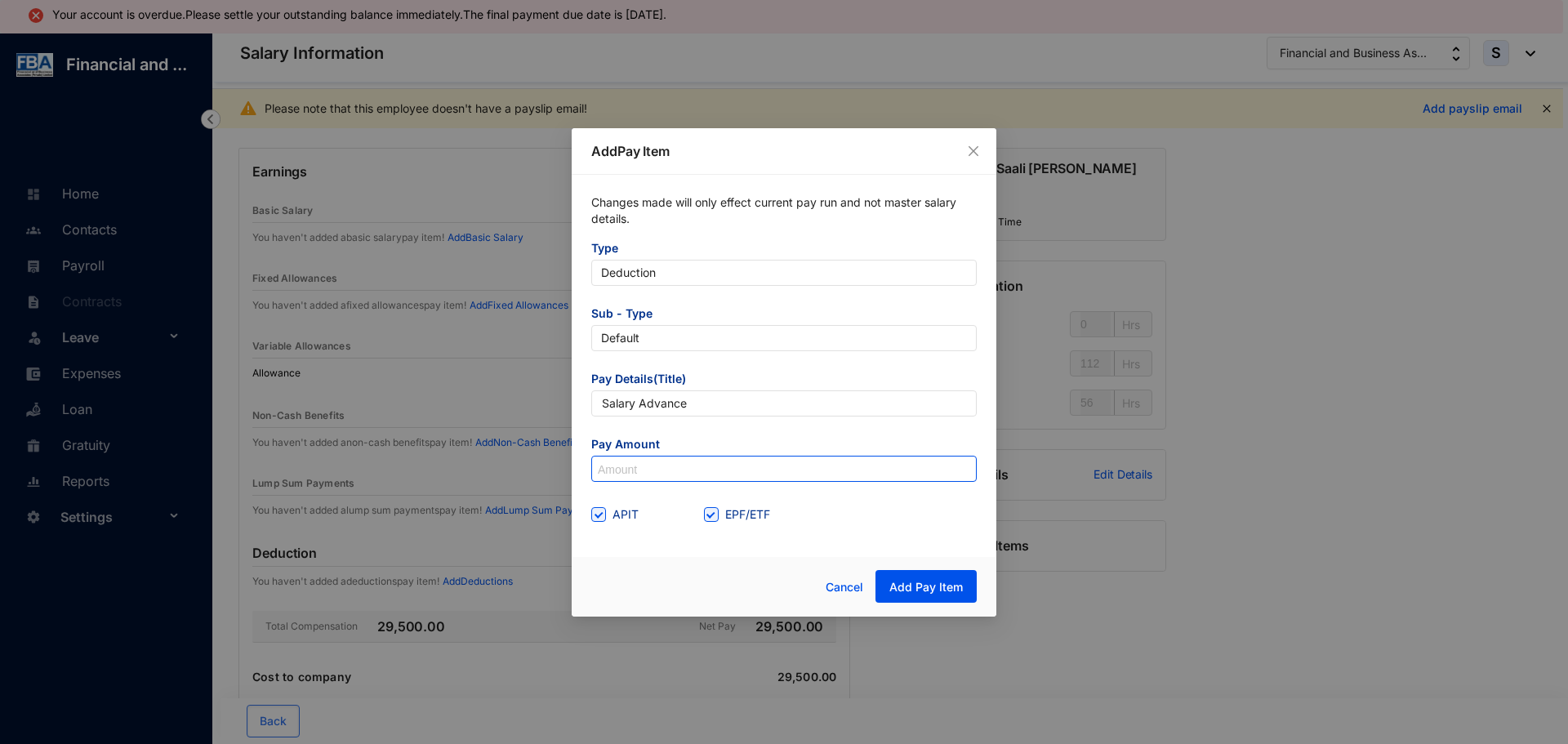
click at [649, 462] on input at bounding box center [784, 469] width 384 height 26
type input "10,000"
drag, startPoint x: 609, startPoint y: 566, endPoint x: 686, endPoint y: 573, distance: 77.3
click at [613, 566] on div "Cancel Add Pay Item" at bounding box center [784, 587] width 425 height 60
click at [606, 517] on span "APIT" at bounding box center [625, 515] width 39 height 18
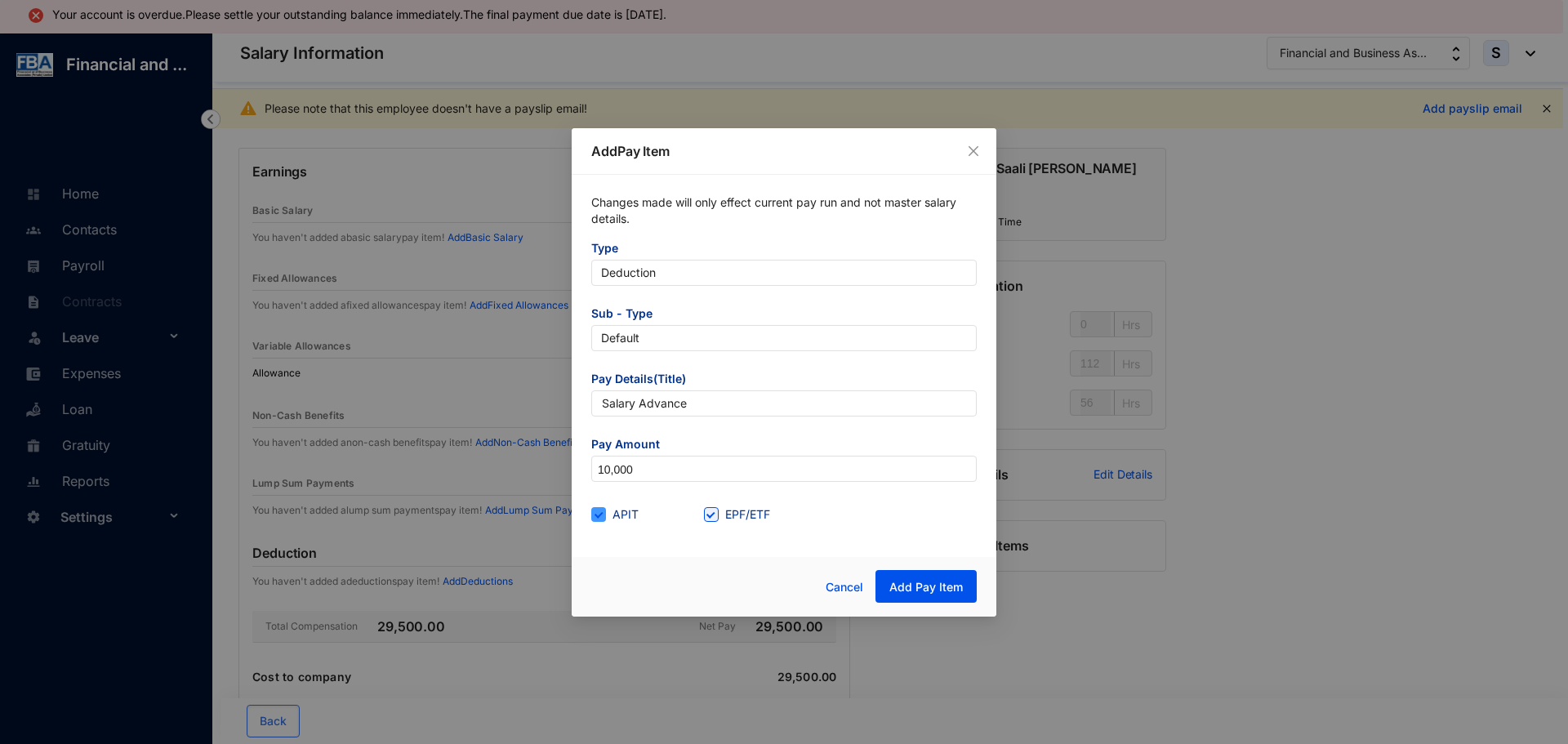
click at [602, 517] on input "APIT" at bounding box center [597, 512] width 12 height 12
checkbox input "false"
click at [723, 516] on span "EPF/ETF" at bounding box center [748, 515] width 58 height 18
click at [715, 516] on input "EPF/ETF" at bounding box center [709, 512] width 12 height 12
checkbox input "false"
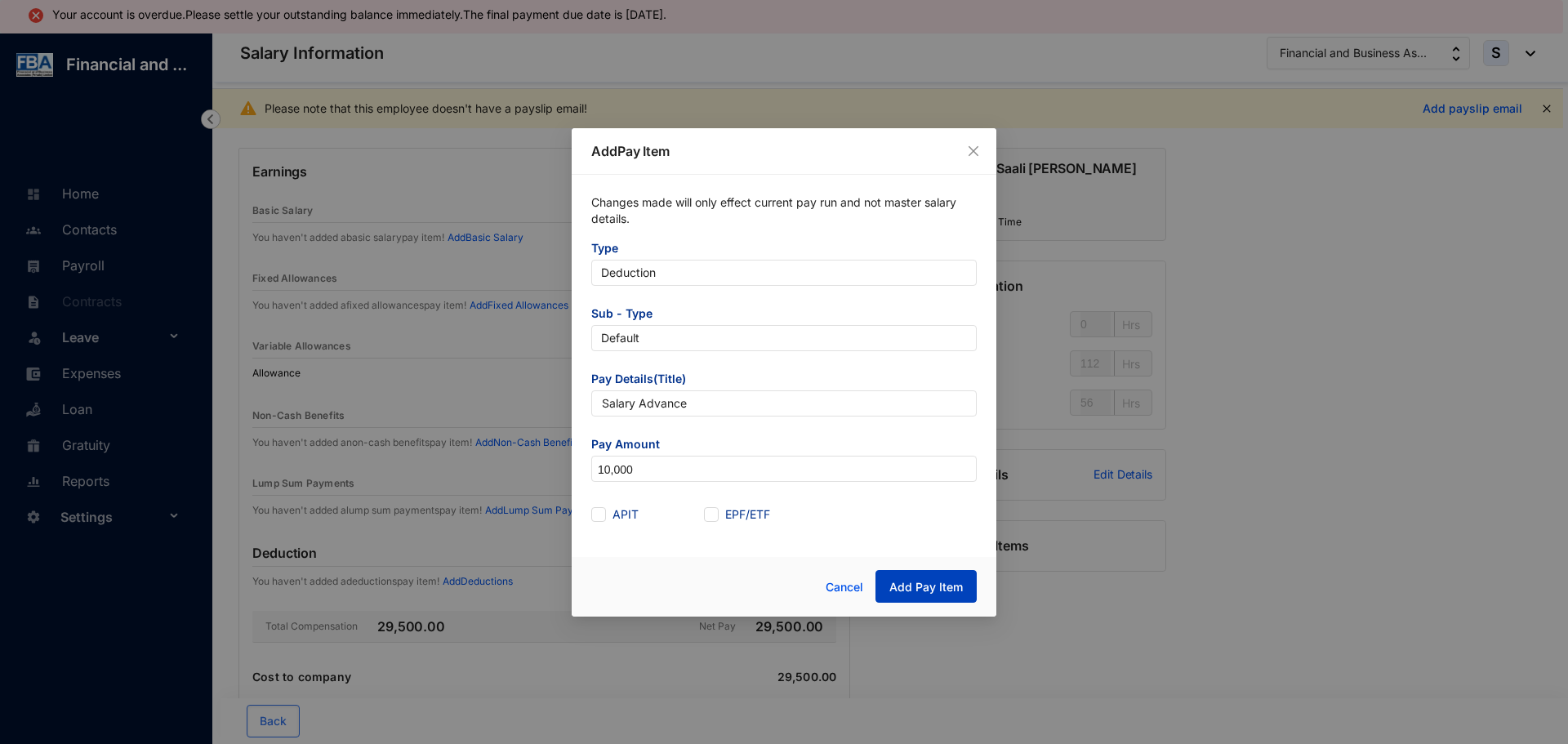
click at [925, 591] on span "Add Pay Item" at bounding box center [926, 587] width 73 height 16
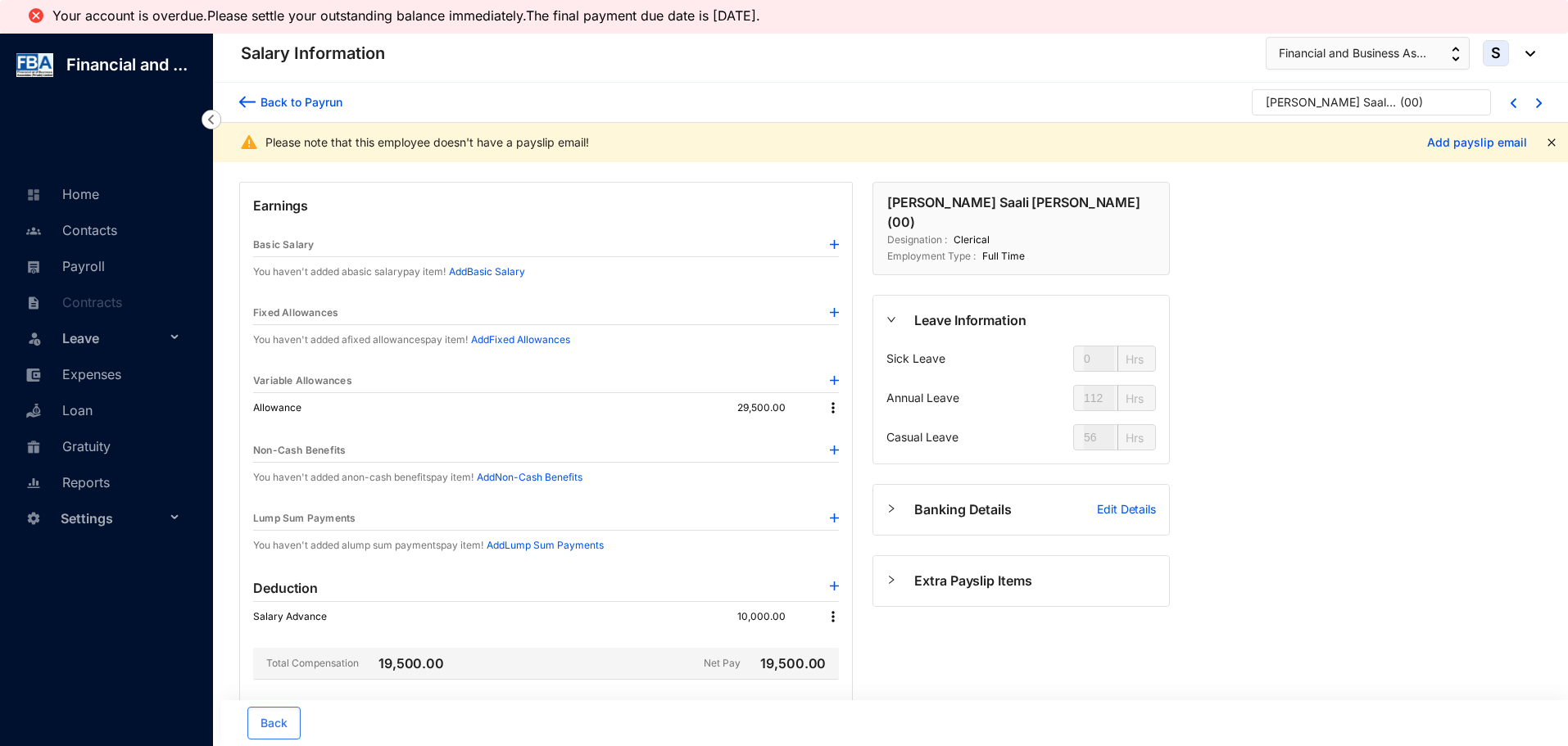
click at [253, 100] on img at bounding box center [247, 101] width 16 height 17
